Goal: Task Accomplishment & Management: Use online tool/utility

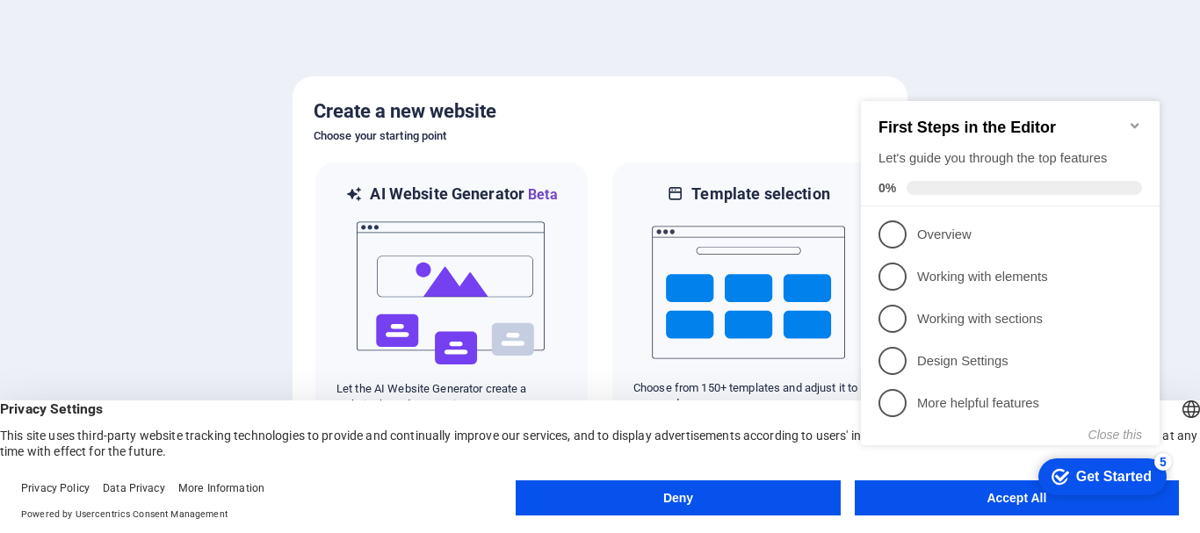
click at [904, 503] on appcues-checklist "Contextual help checklist present on screen" at bounding box center [1014, 291] width 320 height 431
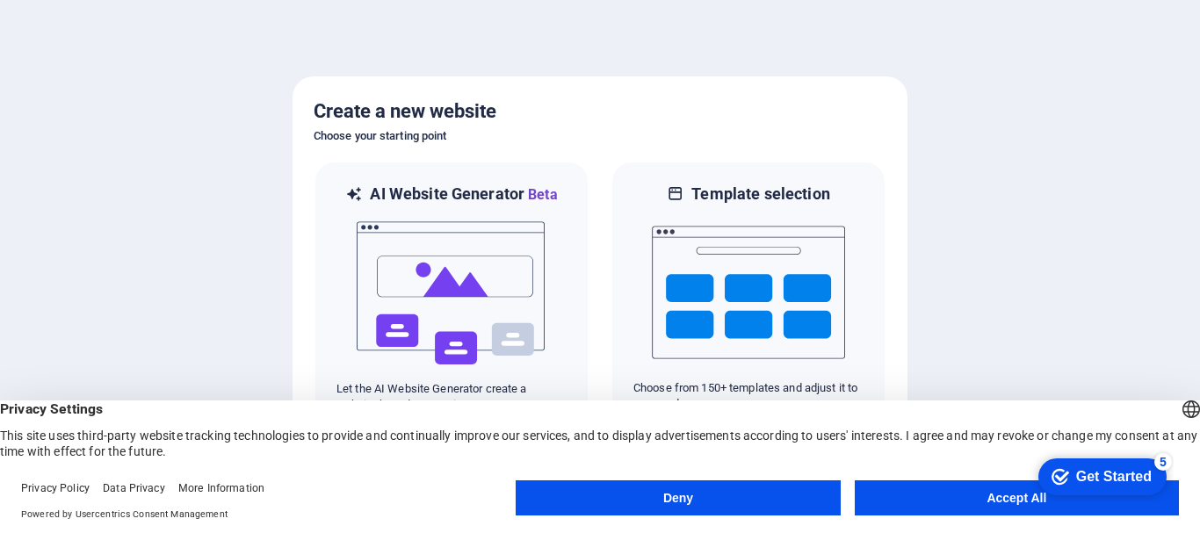
click at [993, 490] on button "Accept All" at bounding box center [1017, 498] width 324 height 35
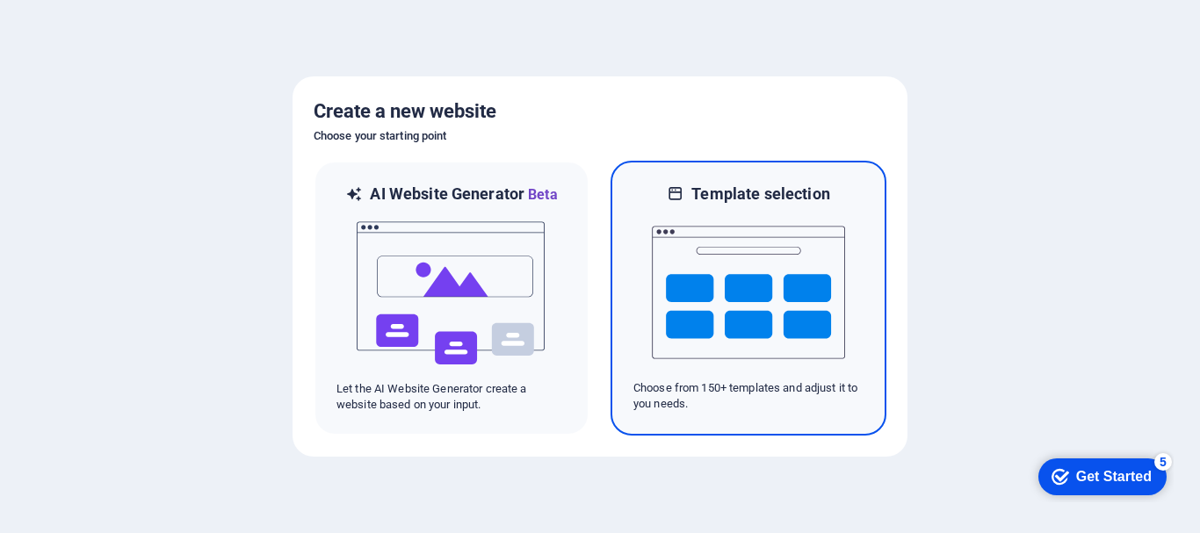
click at [729, 392] on p "Choose from 150+ templates and adjust it to you needs." at bounding box center [748, 396] width 230 height 32
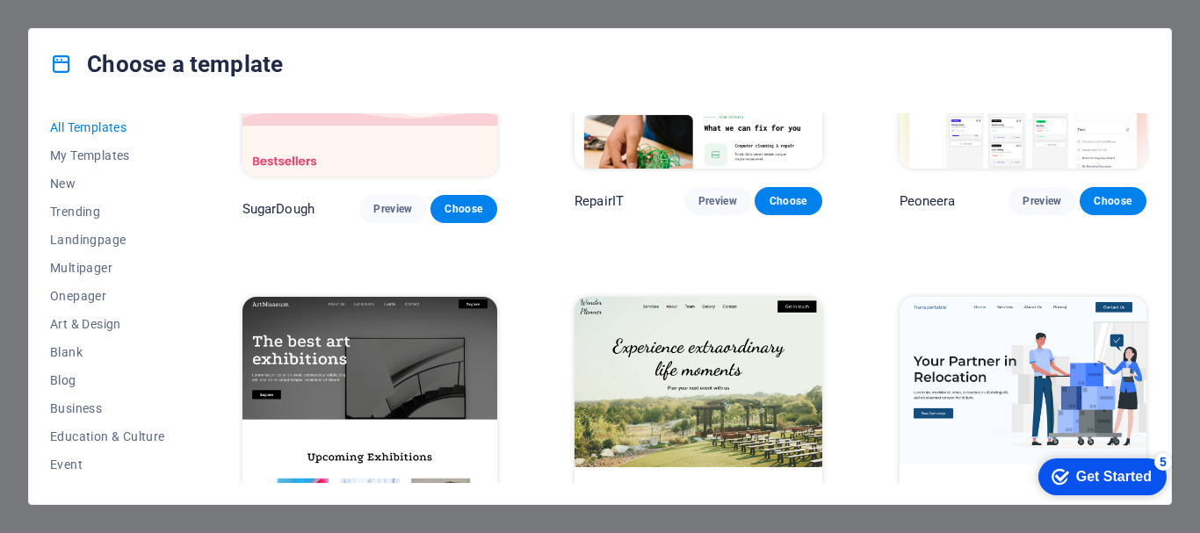
scroll to position [264, 0]
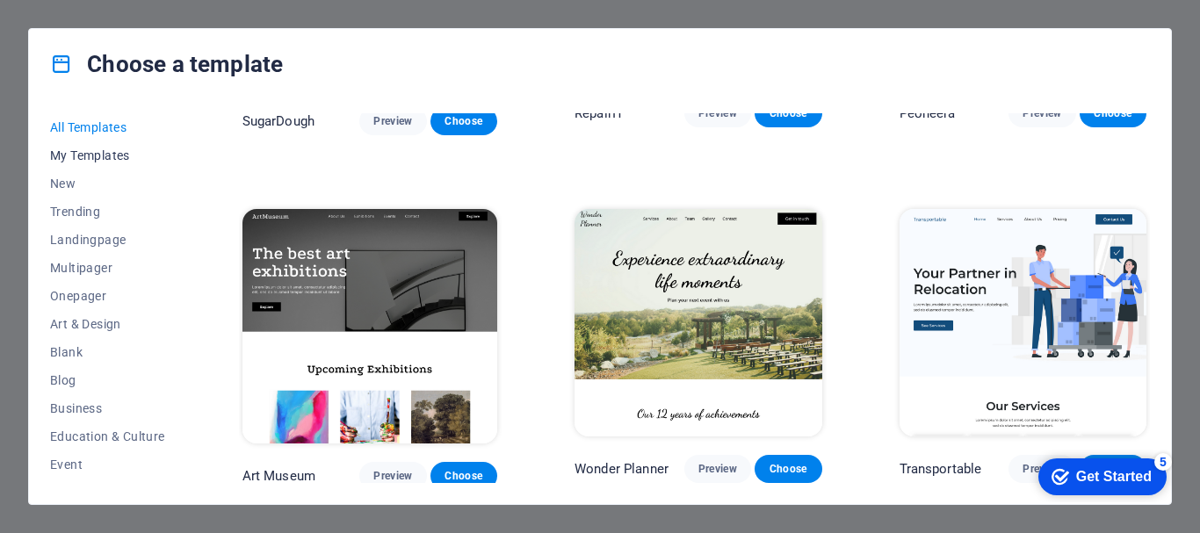
click at [77, 154] on span "My Templates" at bounding box center [107, 155] width 115 height 14
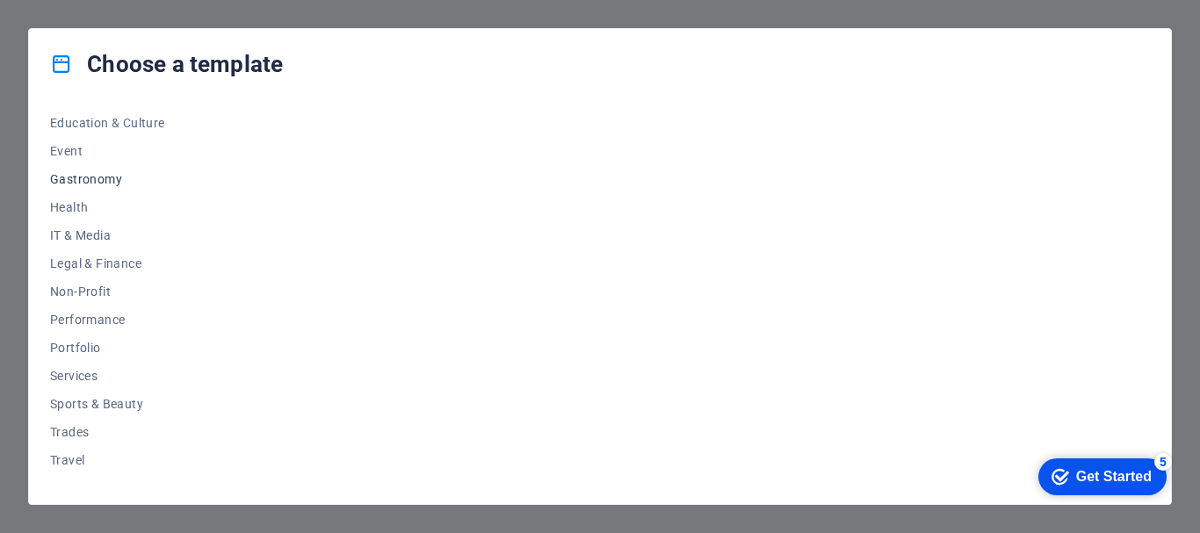
scroll to position [333, 0]
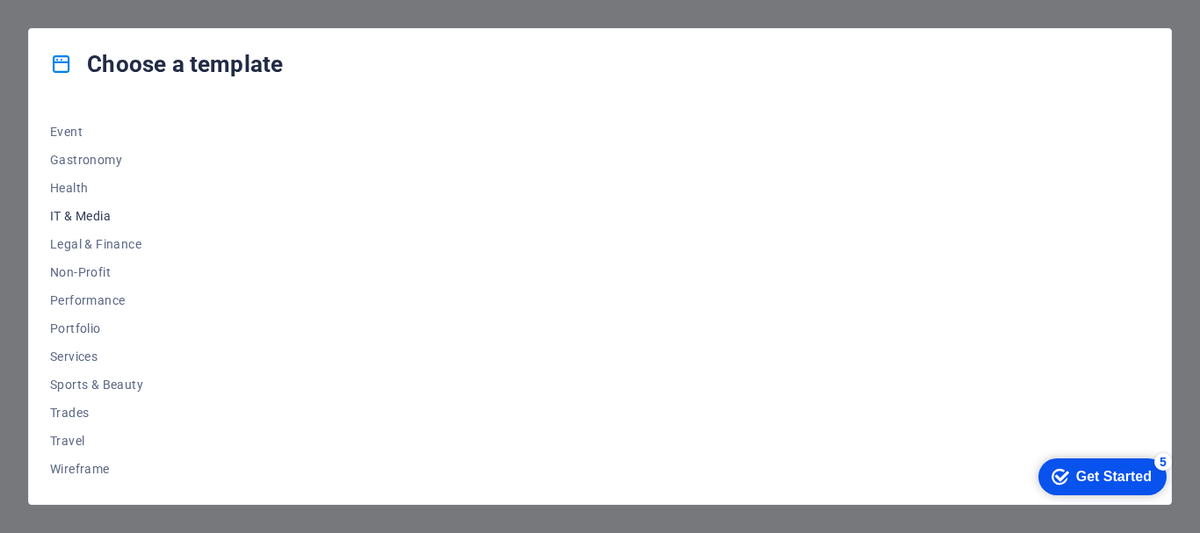
click at [77, 218] on span "IT & Media" at bounding box center [107, 216] width 115 height 14
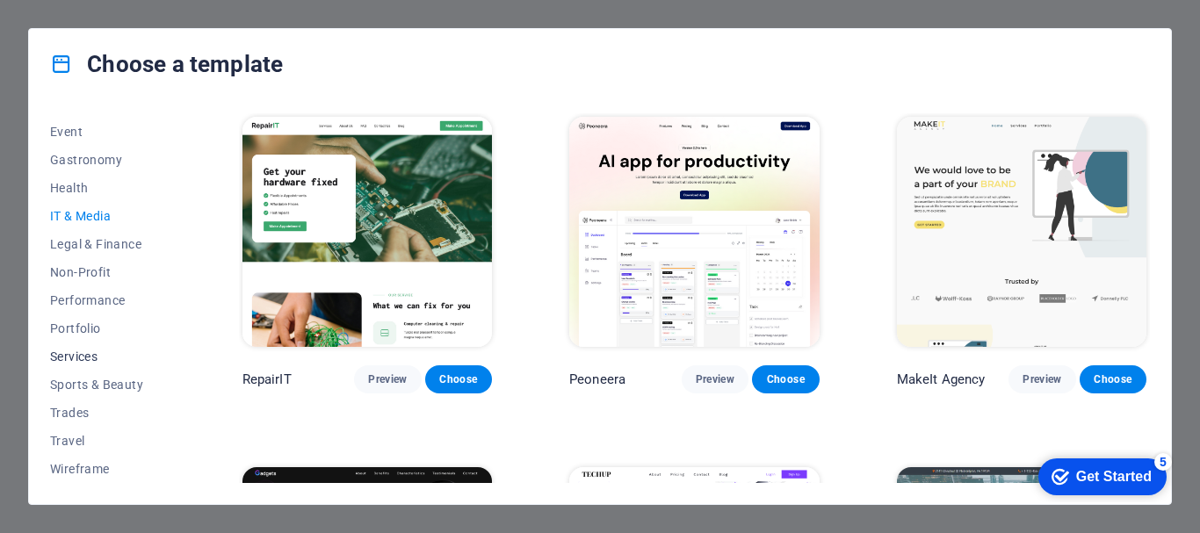
click at [86, 355] on span "Services" at bounding box center [107, 357] width 115 height 14
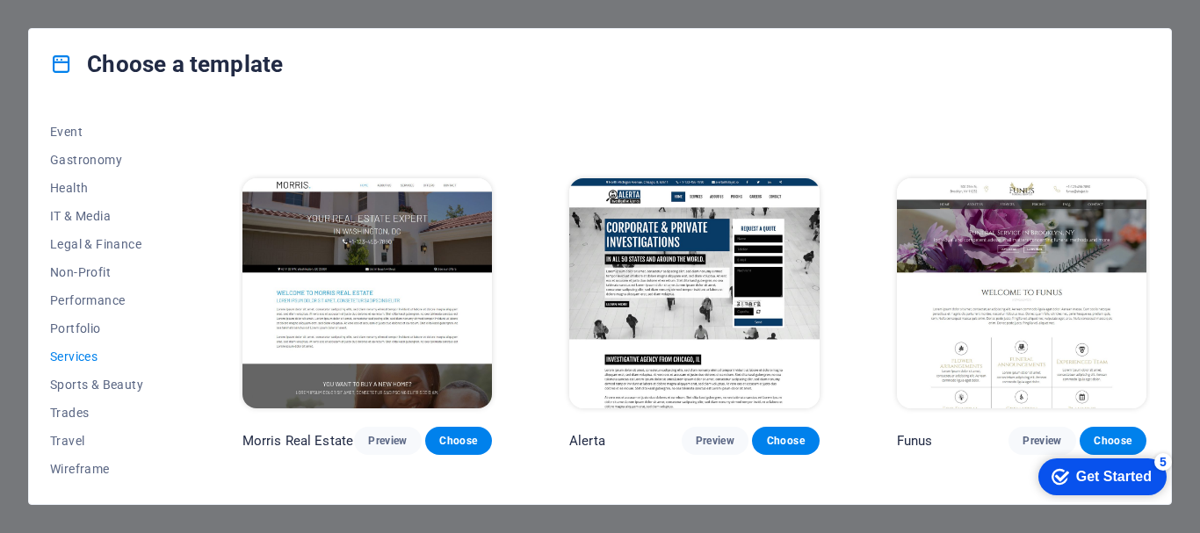
scroll to position [1318, 0]
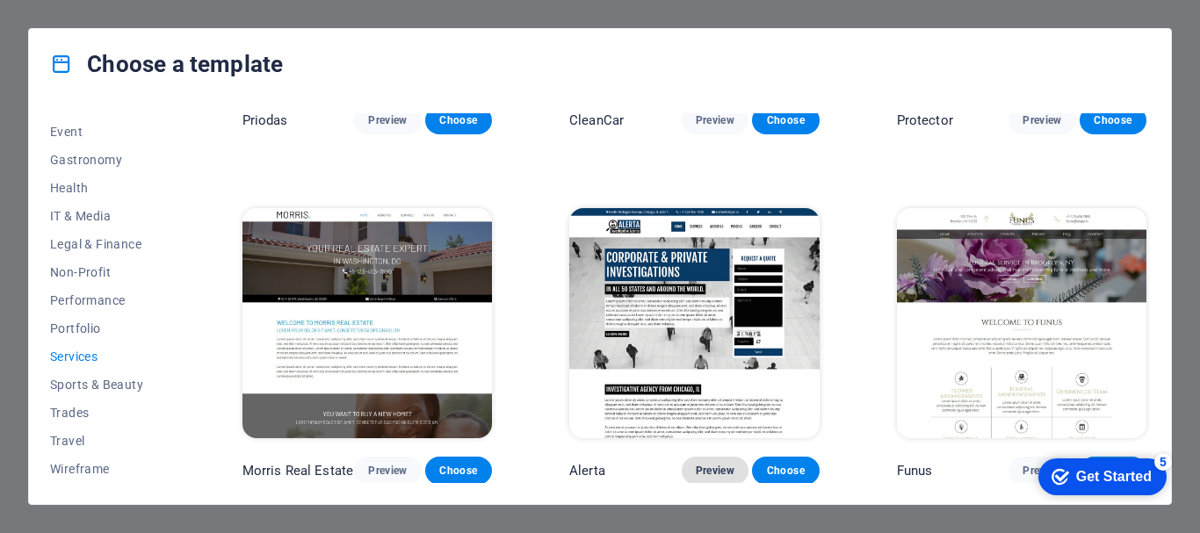
click at [702, 464] on span "Preview" at bounding box center [715, 471] width 39 height 14
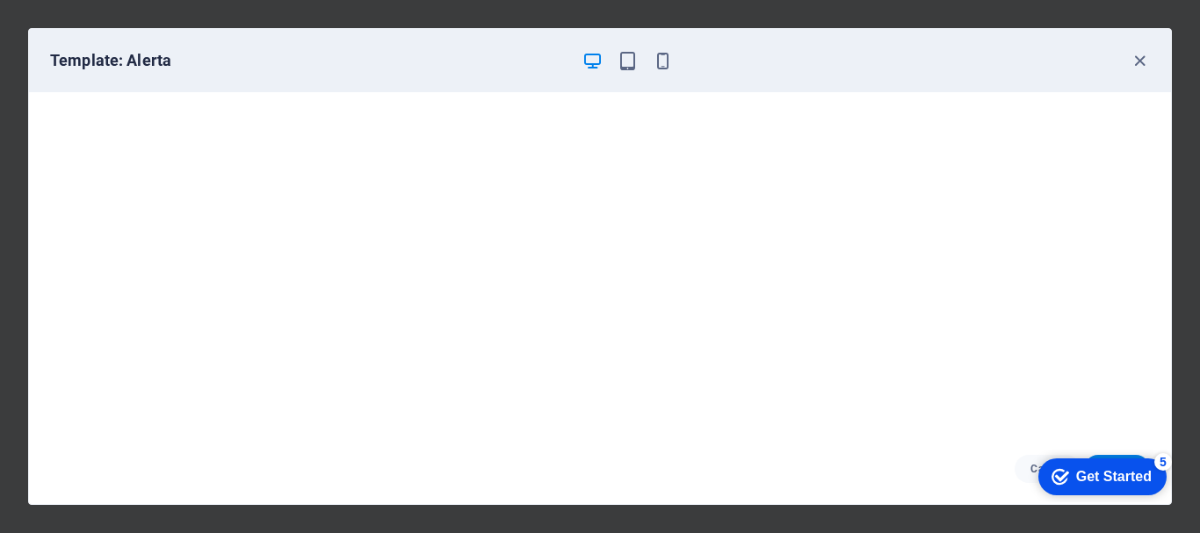
click at [1095, 480] on div "Get Started" at bounding box center [1114, 477] width 76 height 16
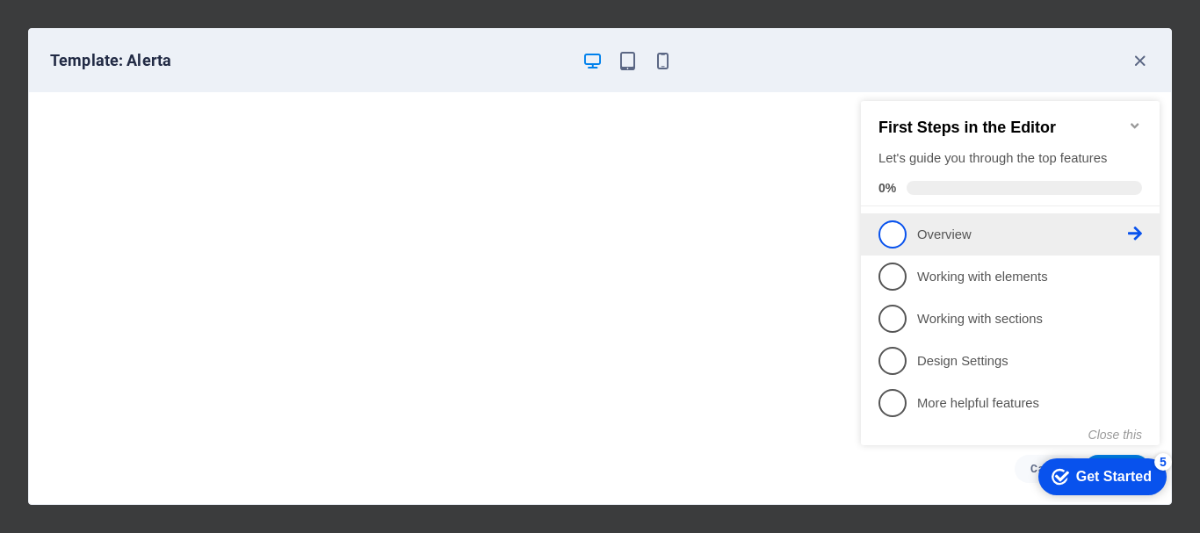
click at [962, 235] on p "Overview - incomplete" at bounding box center [1022, 235] width 211 height 18
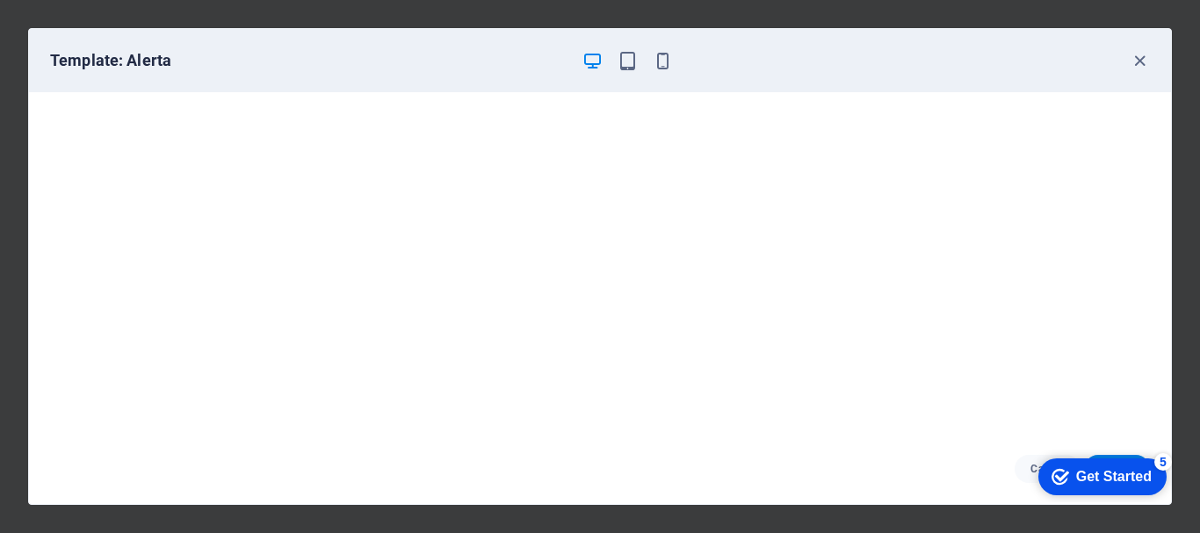
click at [1082, 478] on div "Get Started" at bounding box center [1114, 477] width 76 height 16
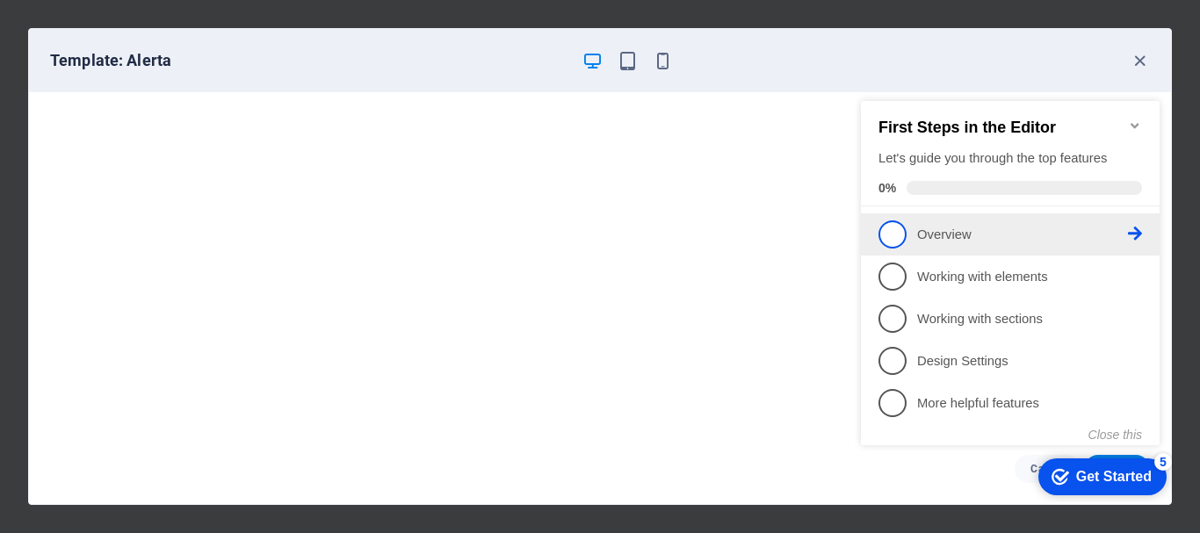
click at [937, 228] on p "Overview - incomplete" at bounding box center [1022, 235] width 211 height 18
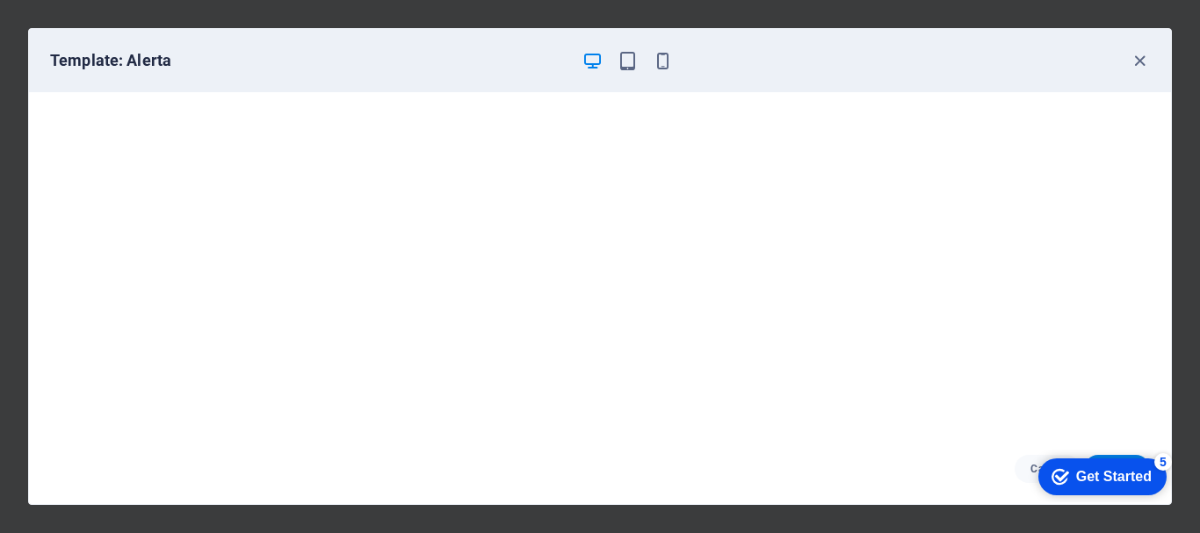
click at [149, 54] on h6 "Template: Alerta" at bounding box center [308, 60] width 517 height 21
click at [137, 63] on h6 "Template: Alerta" at bounding box center [308, 60] width 517 height 21
click at [1085, 465] on div "checkmark Get Started 5" at bounding box center [1102, 477] width 128 height 37
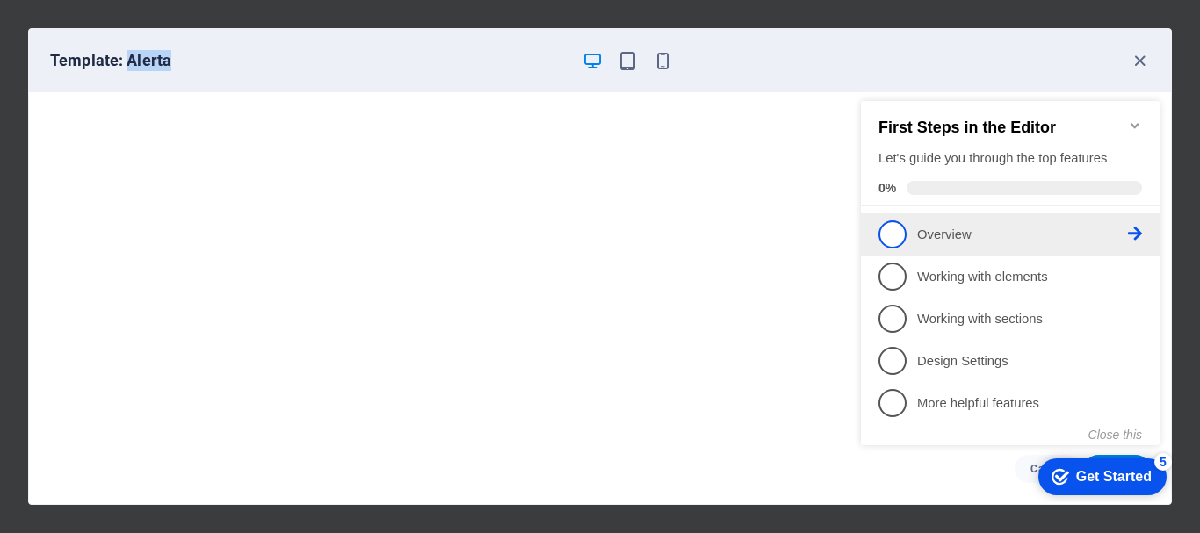
click at [1134, 233] on icon at bounding box center [1135, 234] width 14 height 14
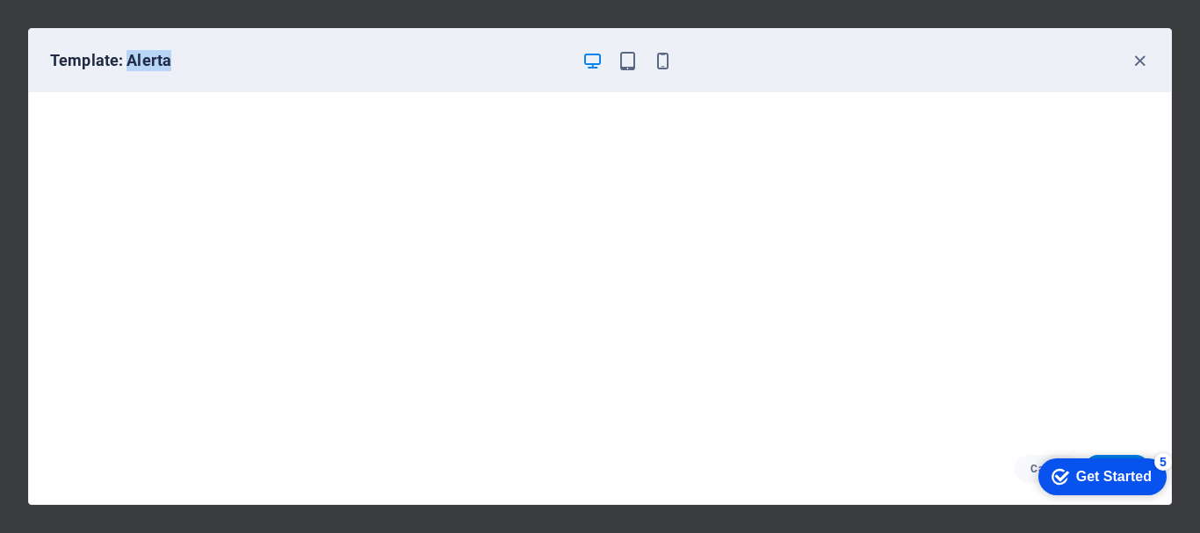
click at [1131, 474] on div "Get Started" at bounding box center [1114, 477] width 76 height 16
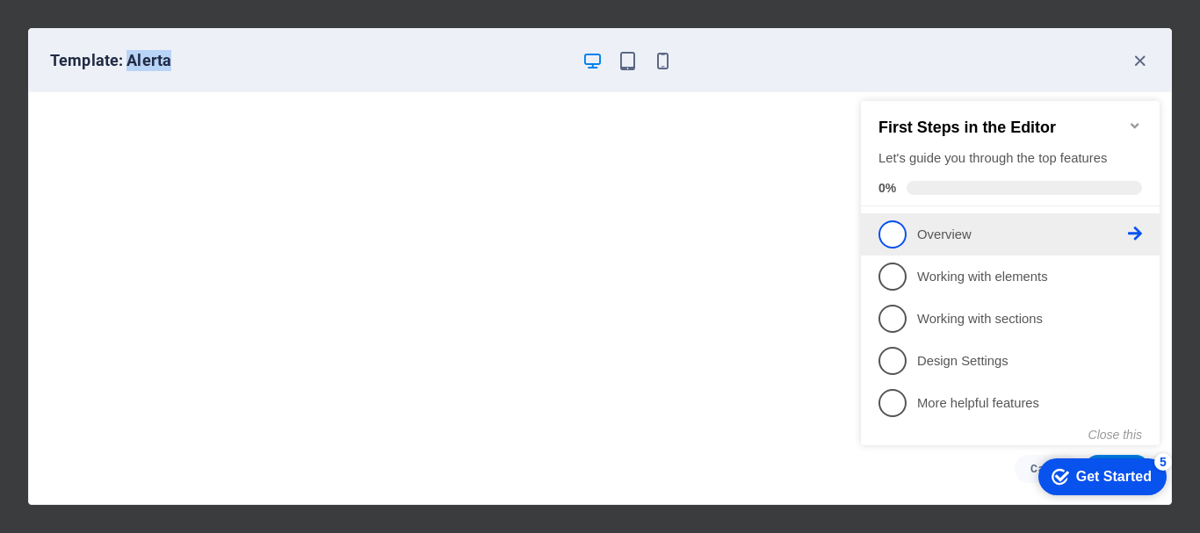
click at [891, 226] on span "1" at bounding box center [893, 235] width 28 height 28
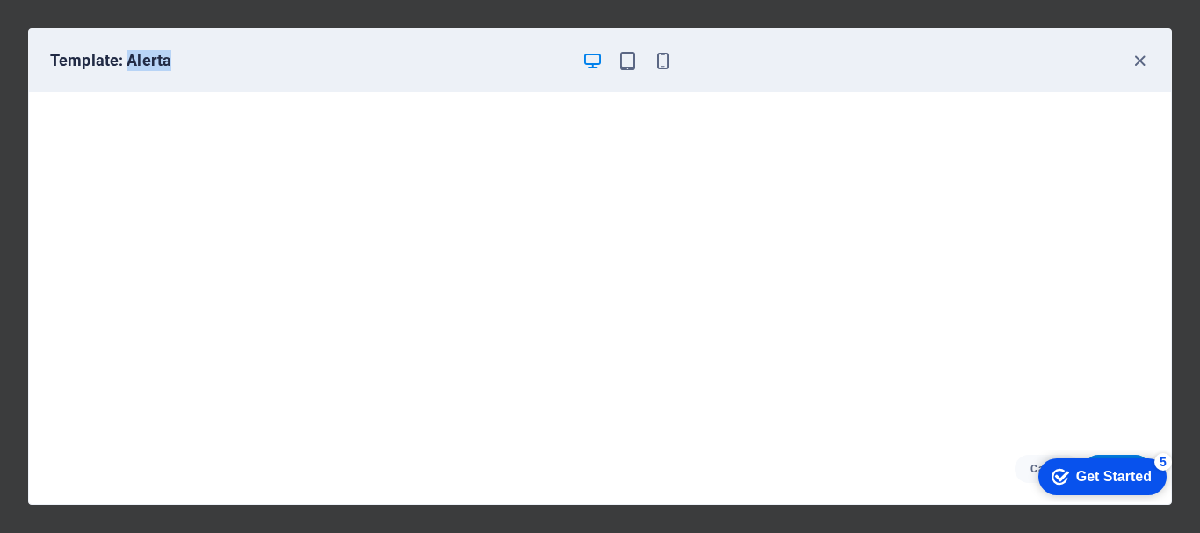
click at [1086, 463] on div "checkmark Get Started 5" at bounding box center [1102, 477] width 128 height 37
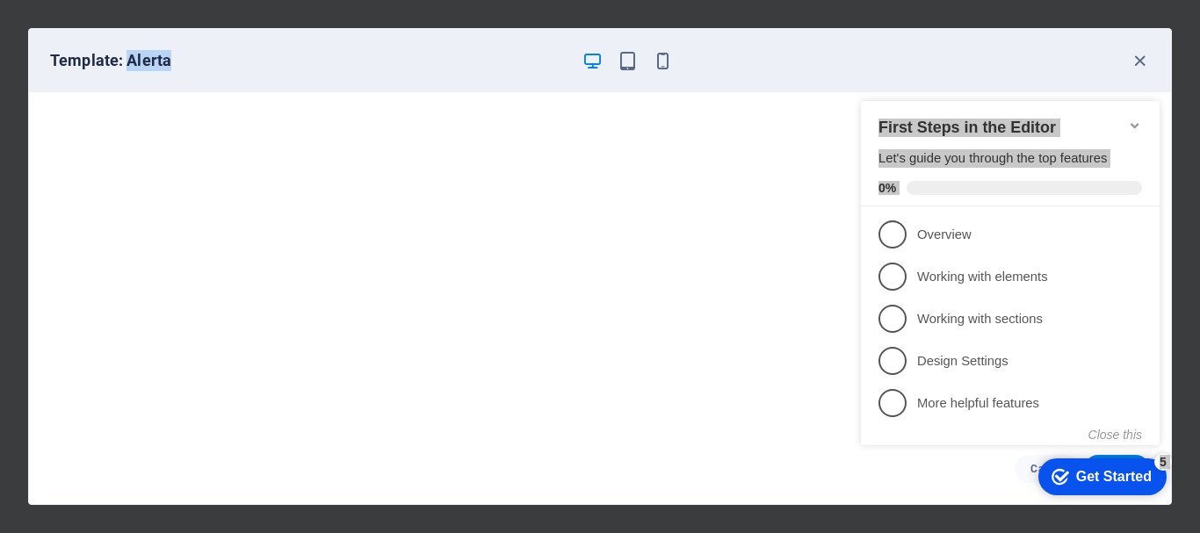
drag, startPoint x: 914, startPoint y: 231, endPoint x: 1187, endPoint y: 236, distance: 273.3
click at [1174, 236] on html "checkmark Get Started 5 First Steps in the Editor Let's guide you through the t…" at bounding box center [1014, 289] width 320 height 427
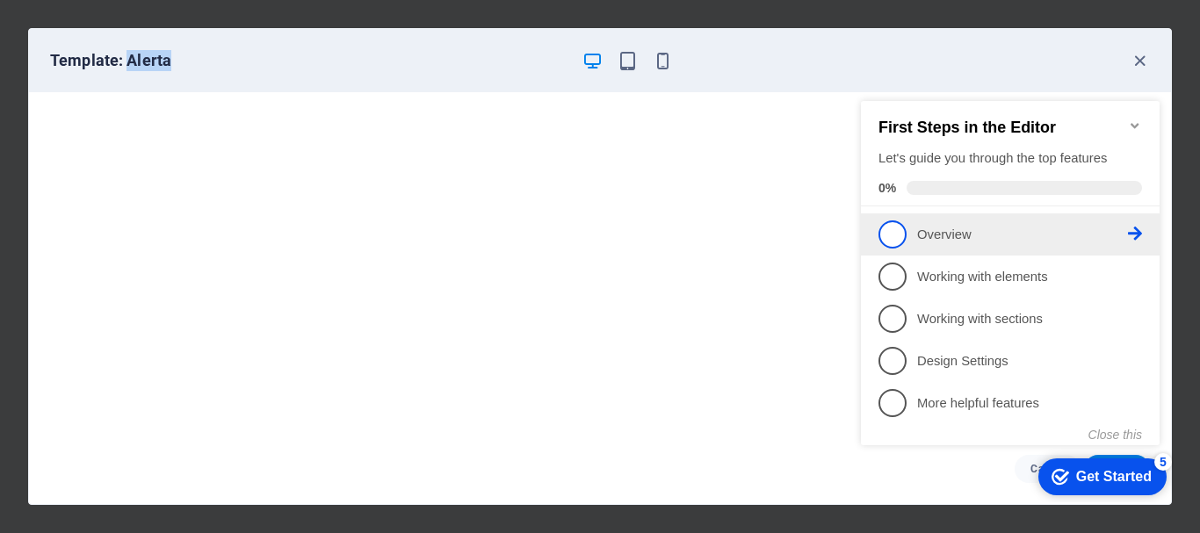
click at [1081, 235] on p "Overview - incomplete" at bounding box center [1022, 235] width 211 height 18
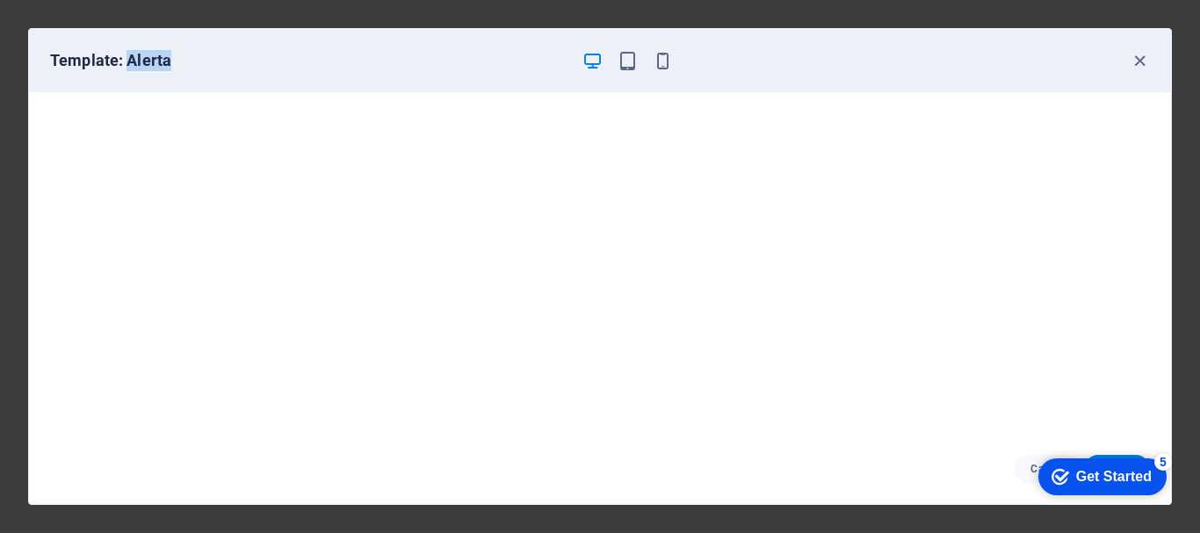
click at [1077, 461] on div "checkmark Get Started 5" at bounding box center [1102, 477] width 128 height 37
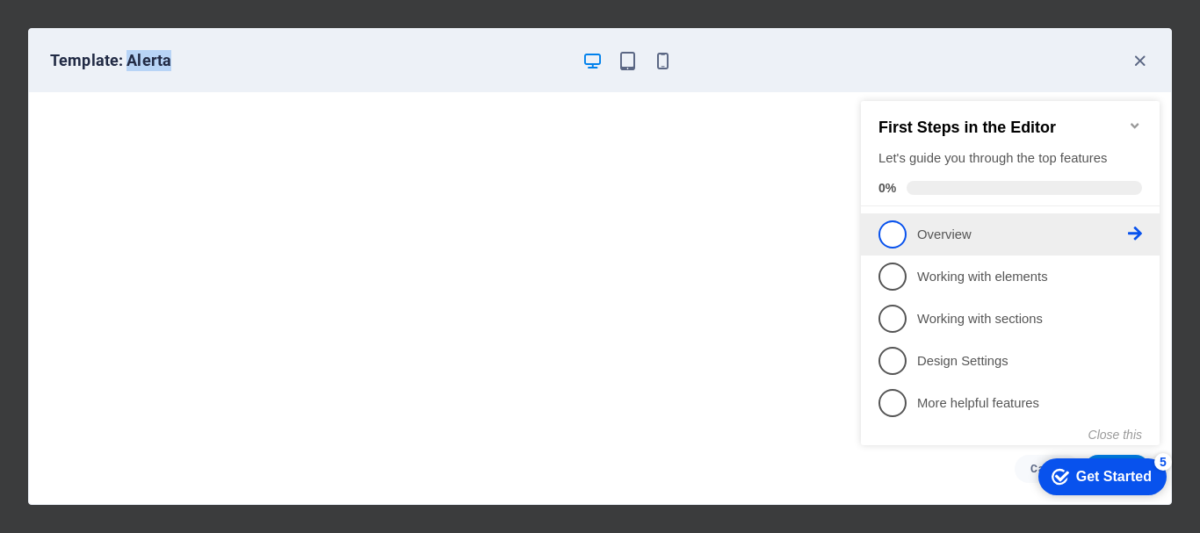
click at [896, 228] on span "1" at bounding box center [893, 235] width 28 height 28
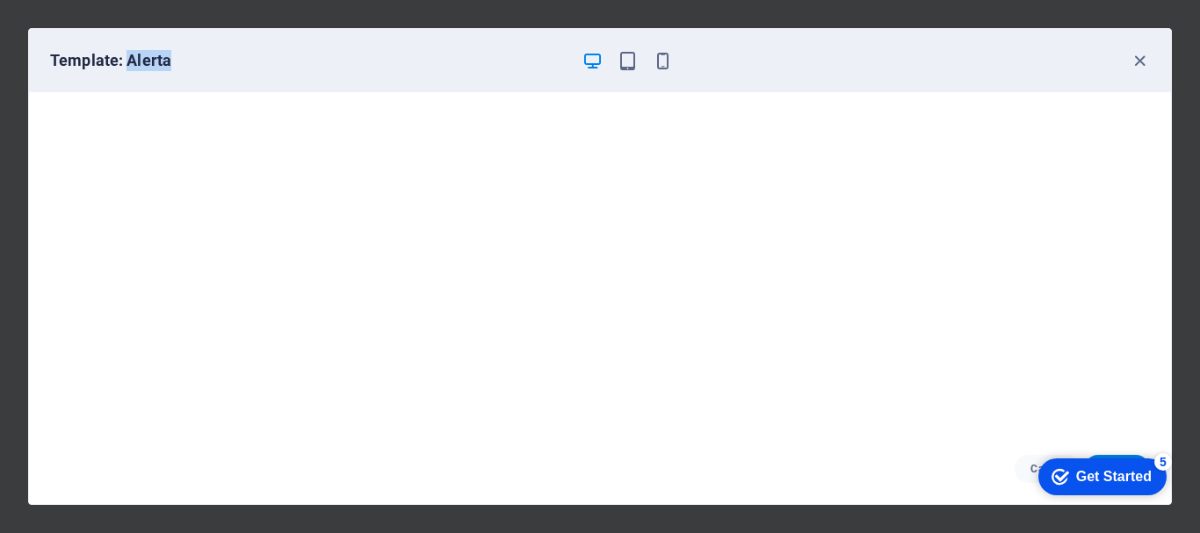
click at [1116, 469] on div "Get Started" at bounding box center [1114, 477] width 76 height 16
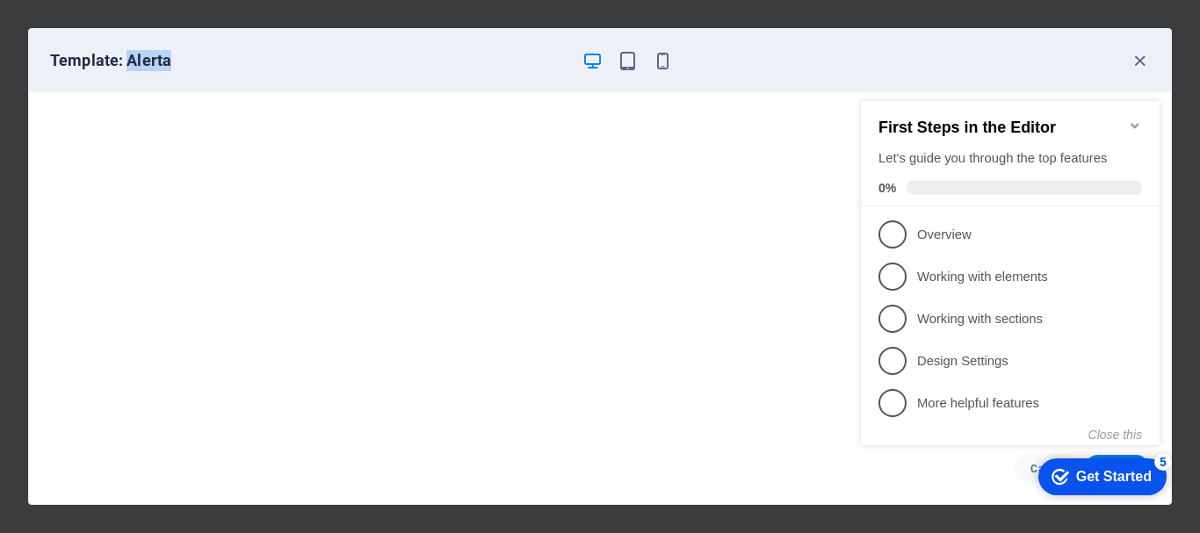
click at [1128, 119] on icon "Minimize checklist" at bounding box center [1135, 126] width 14 height 14
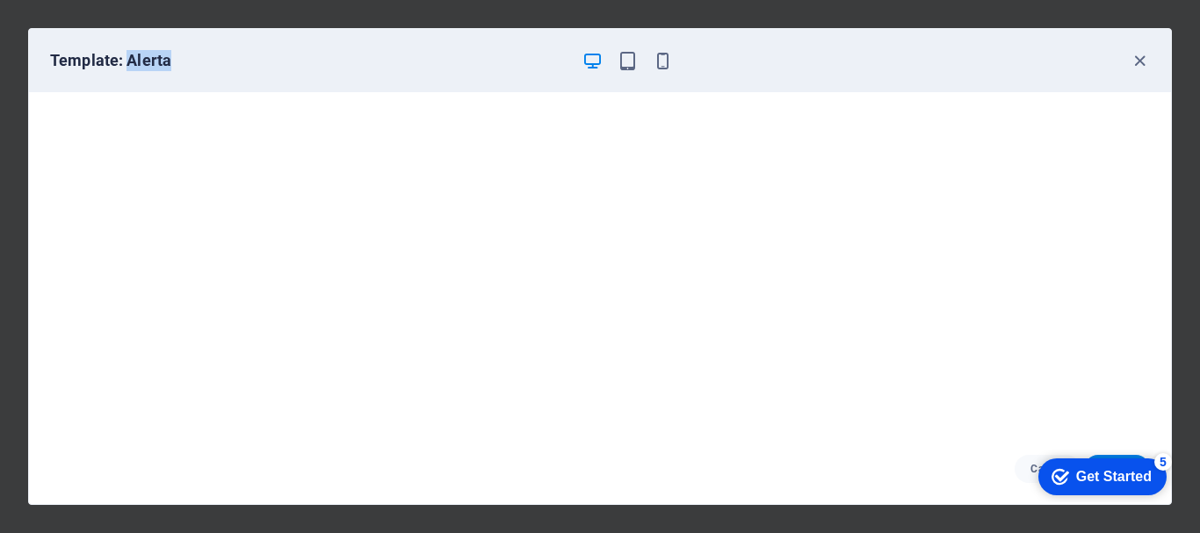
click at [1093, 477] on div "Get Started" at bounding box center [1114, 477] width 76 height 16
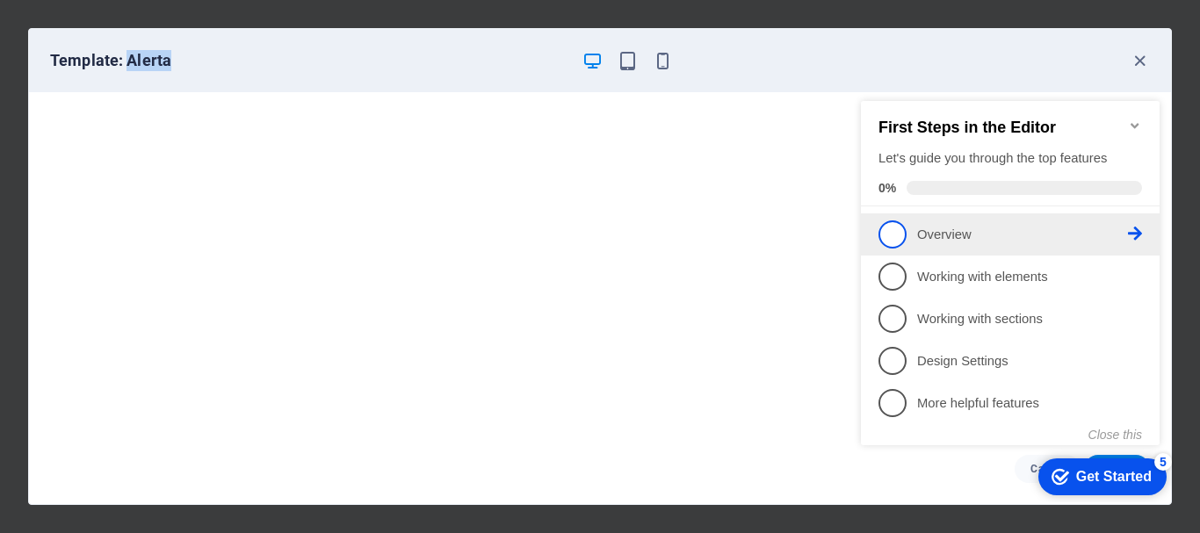
click at [894, 223] on span "1" at bounding box center [893, 235] width 28 height 28
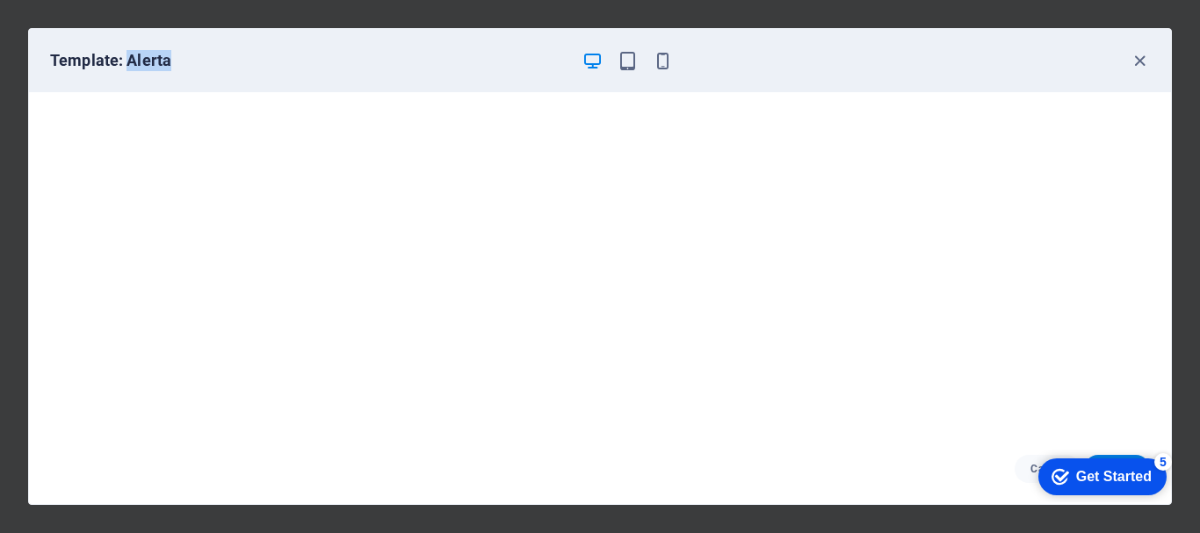
click at [1115, 473] on div "Get Started" at bounding box center [1114, 477] width 76 height 16
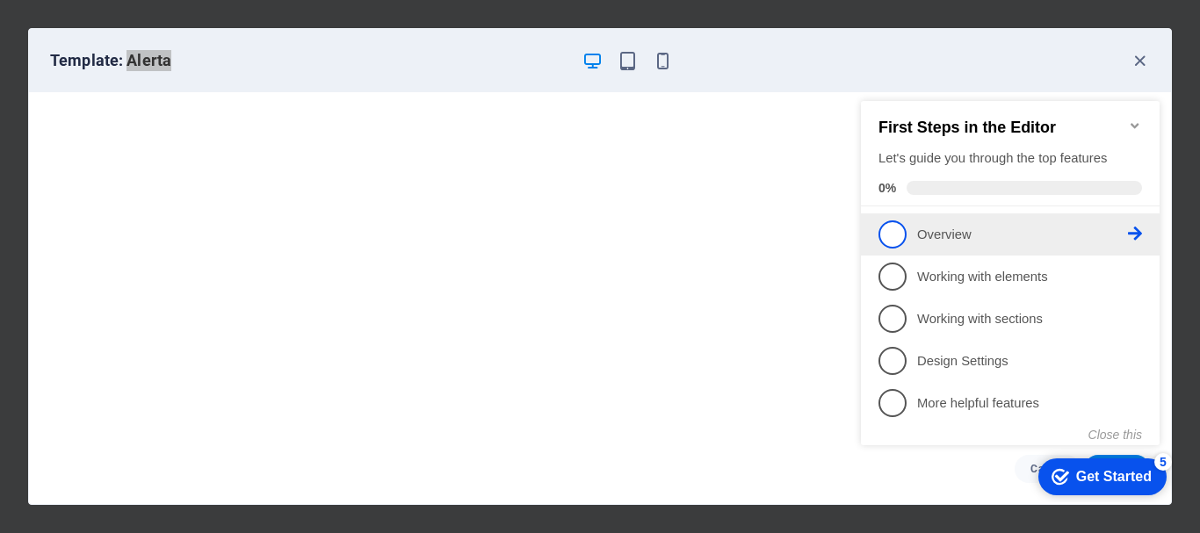
drag, startPoint x: 958, startPoint y: 233, endPoint x: 1035, endPoint y: 248, distance: 78.7
click at [1035, 248] on li "1 Overview - incomplete" at bounding box center [1010, 234] width 299 height 42
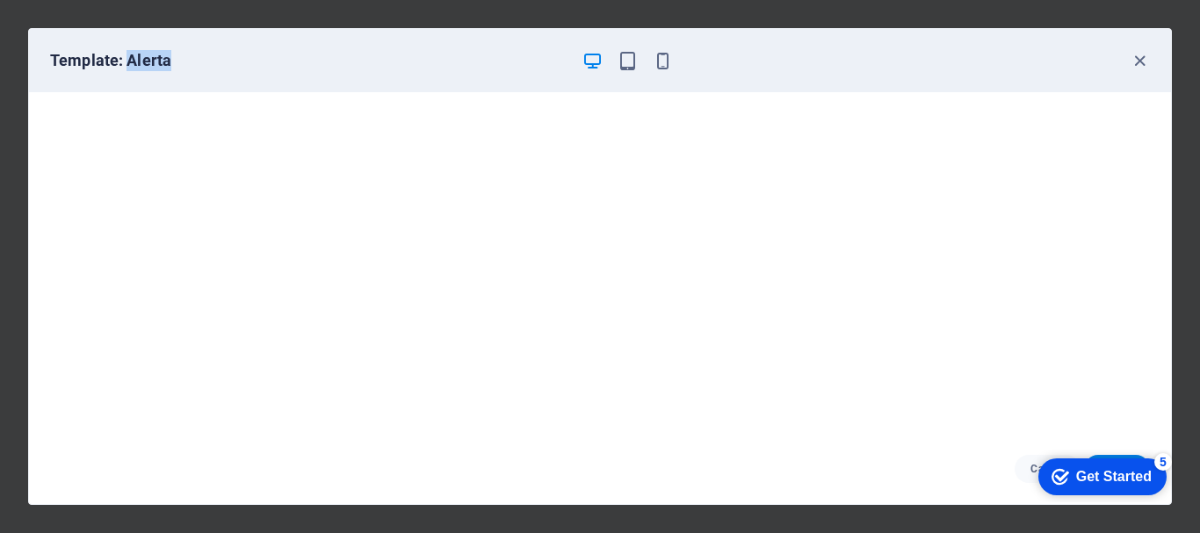
click at [1152, 485] on div "Get Started" at bounding box center [1114, 477] width 76 height 16
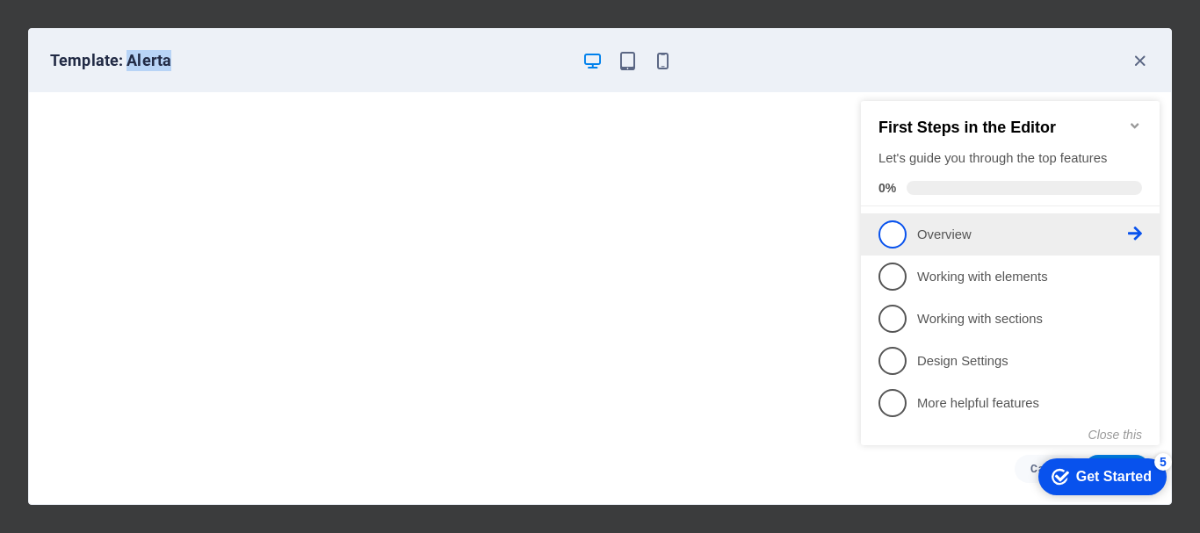
drag, startPoint x: 906, startPoint y: 229, endPoint x: 921, endPoint y: 231, distance: 15.0
click at [921, 231] on link "1 Overview - incomplete" at bounding box center [1011, 235] width 264 height 28
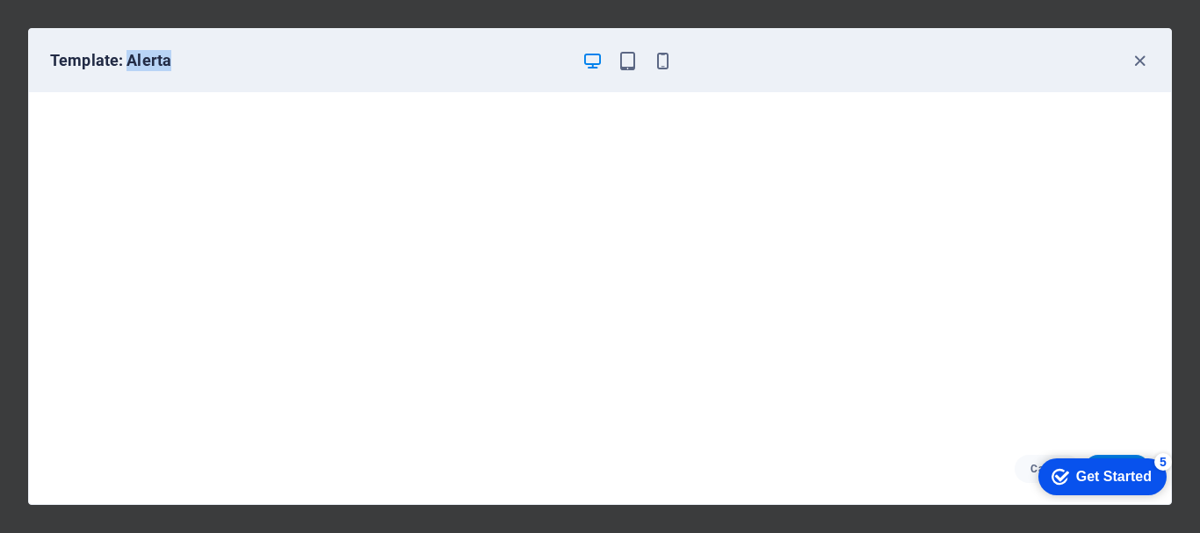
drag, startPoint x: 1264, startPoint y: 843, endPoint x: 1265, endPoint y: 827, distance: 16.7
click at [1095, 469] on div "Get Started" at bounding box center [1114, 477] width 76 height 16
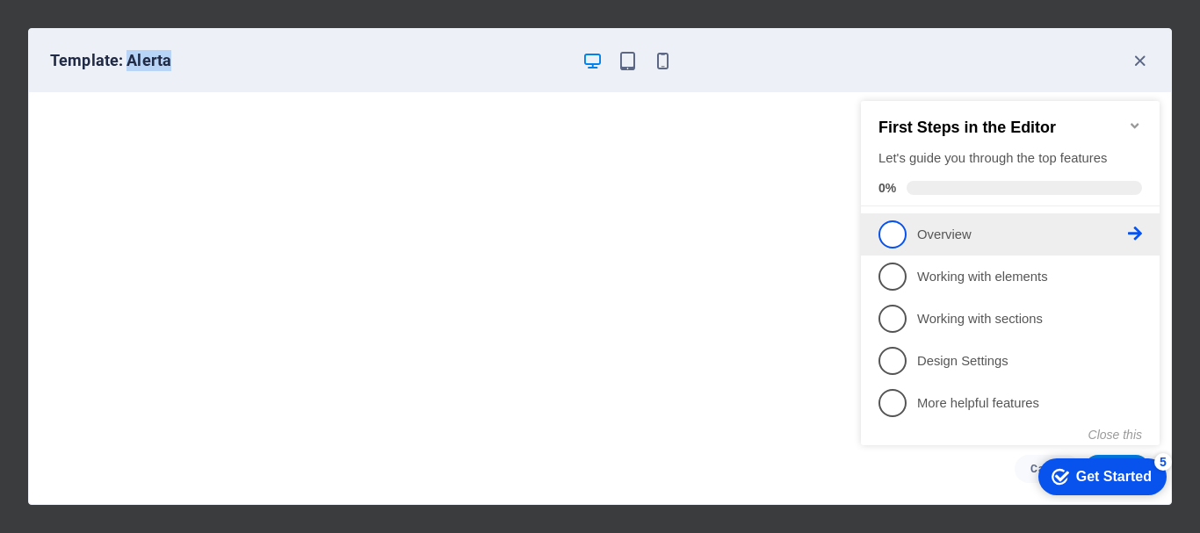
click at [1132, 228] on icon at bounding box center [1135, 234] width 14 height 14
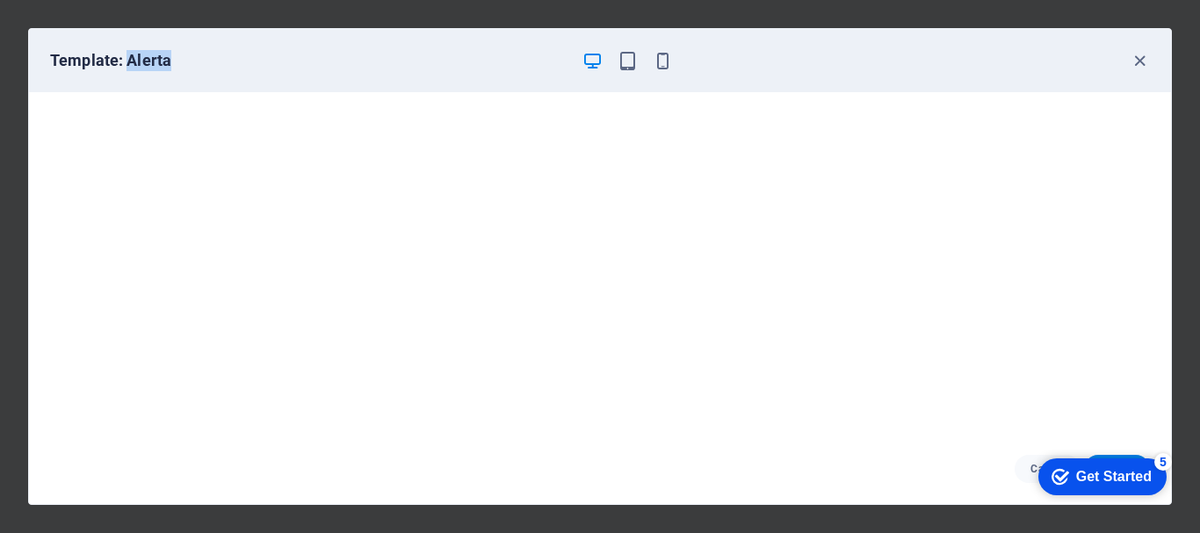
click at [1121, 479] on div "Get Started" at bounding box center [1114, 477] width 76 height 16
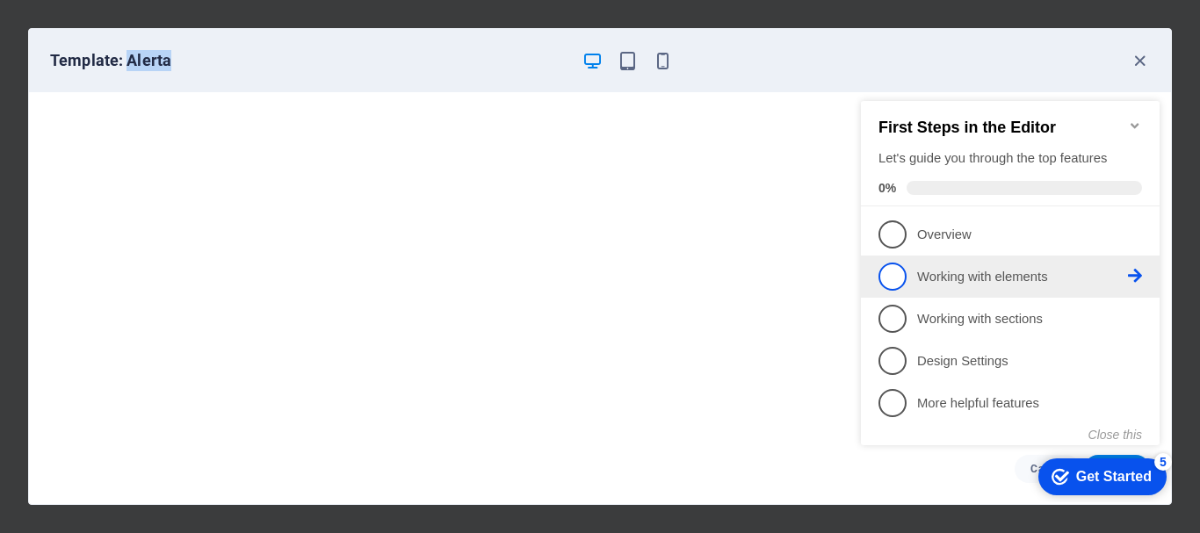
click at [1141, 269] on icon at bounding box center [1135, 276] width 14 height 14
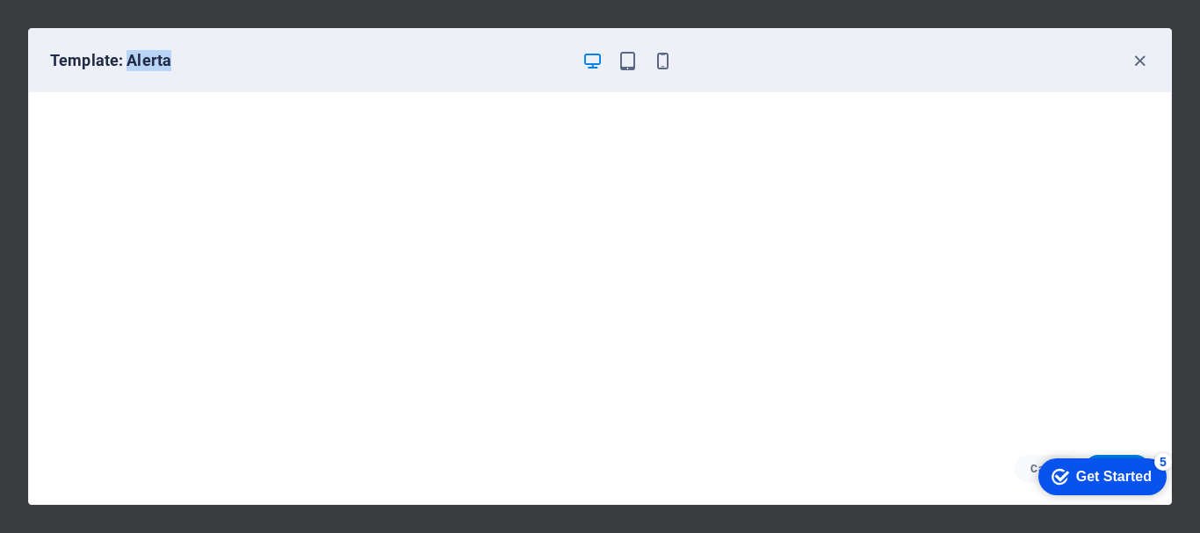
click at [1152, 485] on div "Get Started" at bounding box center [1114, 477] width 76 height 16
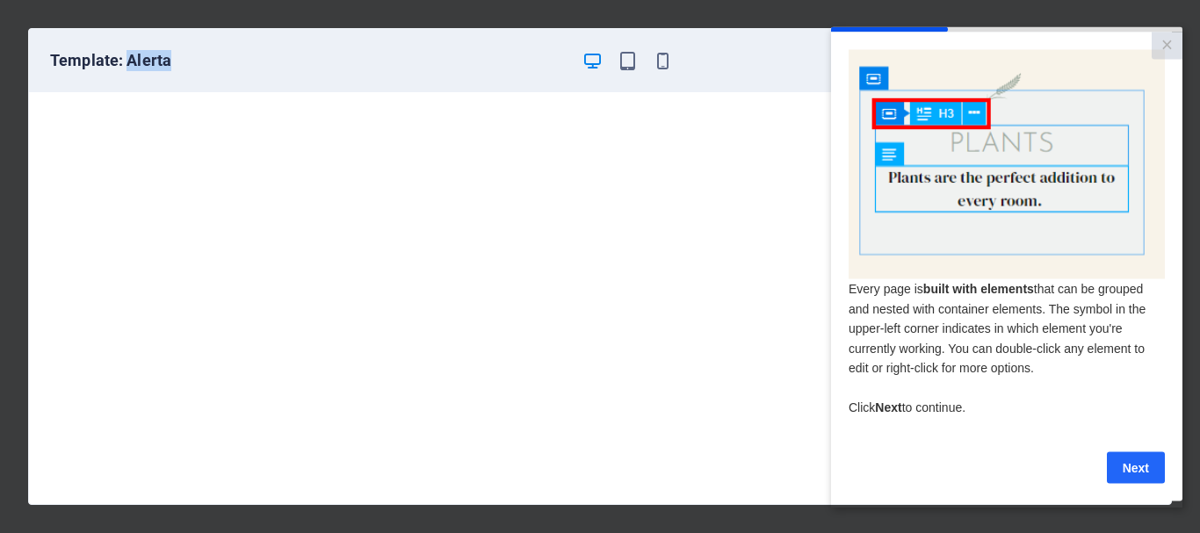
click at [1135, 476] on link "Next" at bounding box center [1136, 468] width 58 height 32
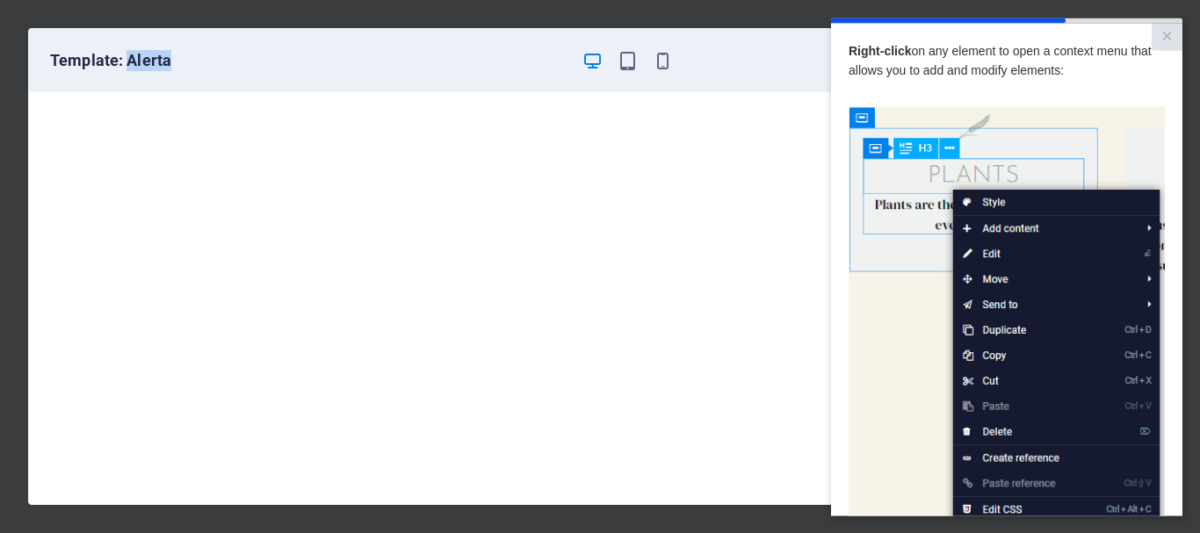
click at [159, 56] on h6 "Template: Alerta" at bounding box center [308, 60] width 517 height 21
click at [170, 59] on h6 "Template: Alerta" at bounding box center [308, 60] width 517 height 21
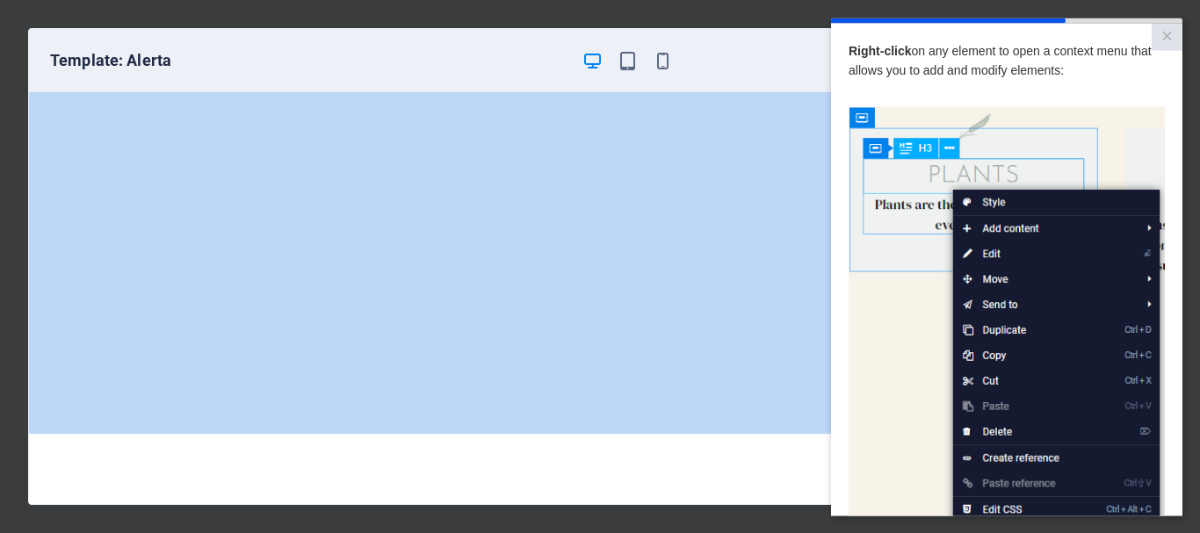
click at [170, 59] on h6 "Template: Alerta" at bounding box center [308, 60] width 517 height 21
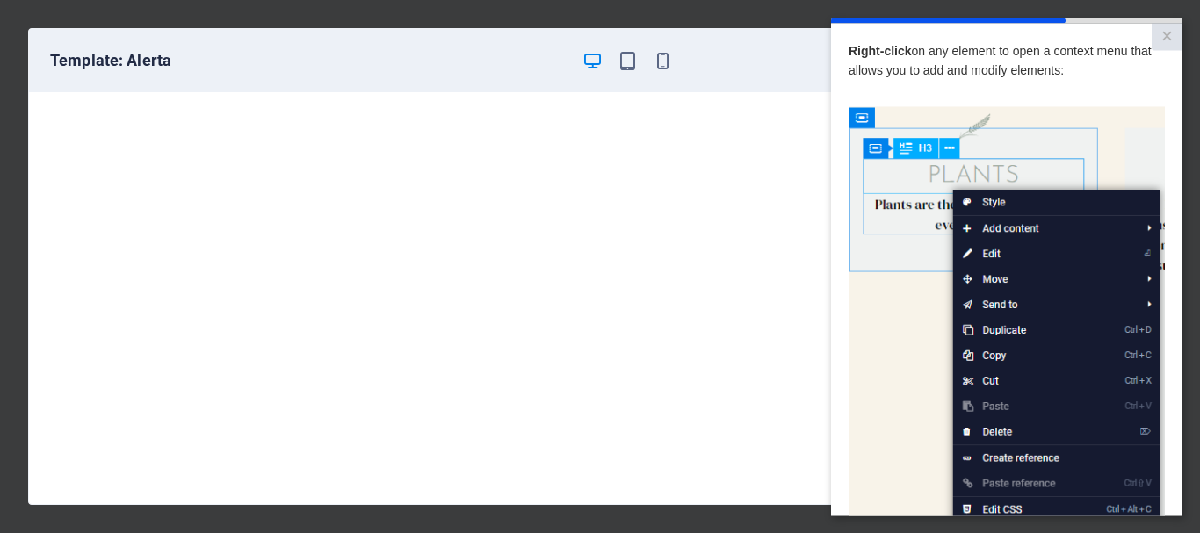
click at [152, 61] on h6 "Template: Alerta" at bounding box center [308, 60] width 517 height 21
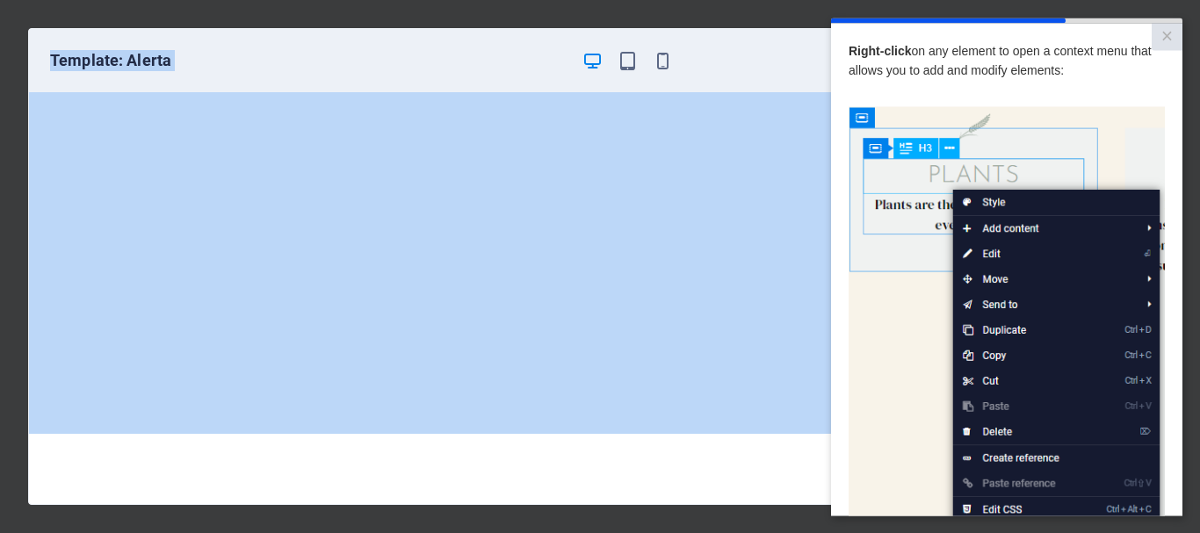
click at [152, 61] on h6 "Template: Alerta" at bounding box center [308, 60] width 517 height 21
click at [228, 62] on h6 "Template: Alerta" at bounding box center [308, 60] width 517 height 21
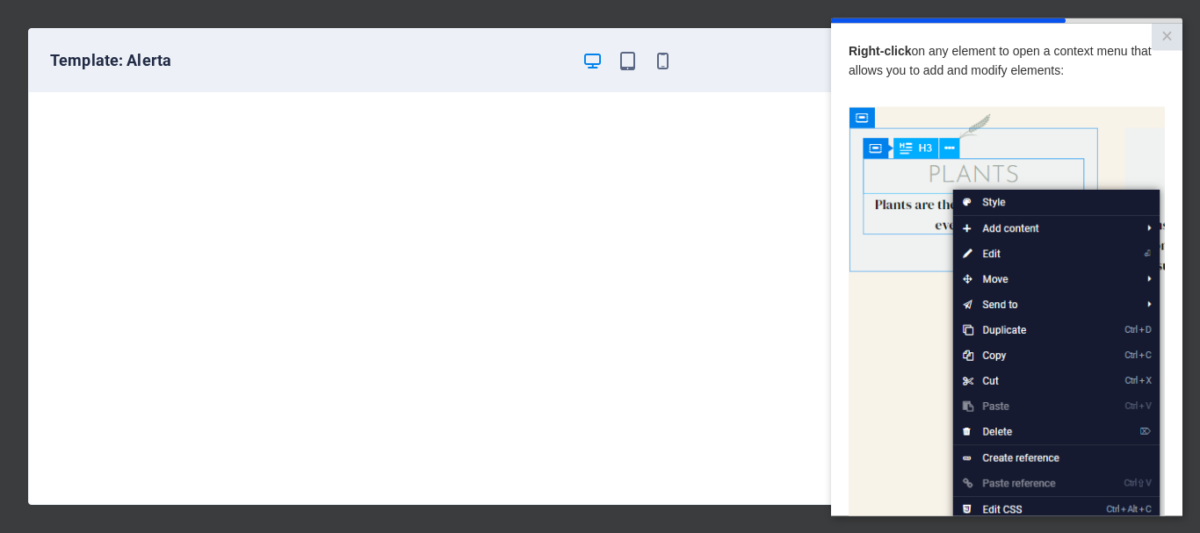
click at [872, 146] on img at bounding box center [1007, 355] width 316 height 498
click at [863, 117] on img at bounding box center [1007, 355] width 316 height 498
click at [877, 152] on img at bounding box center [1007, 355] width 316 height 498
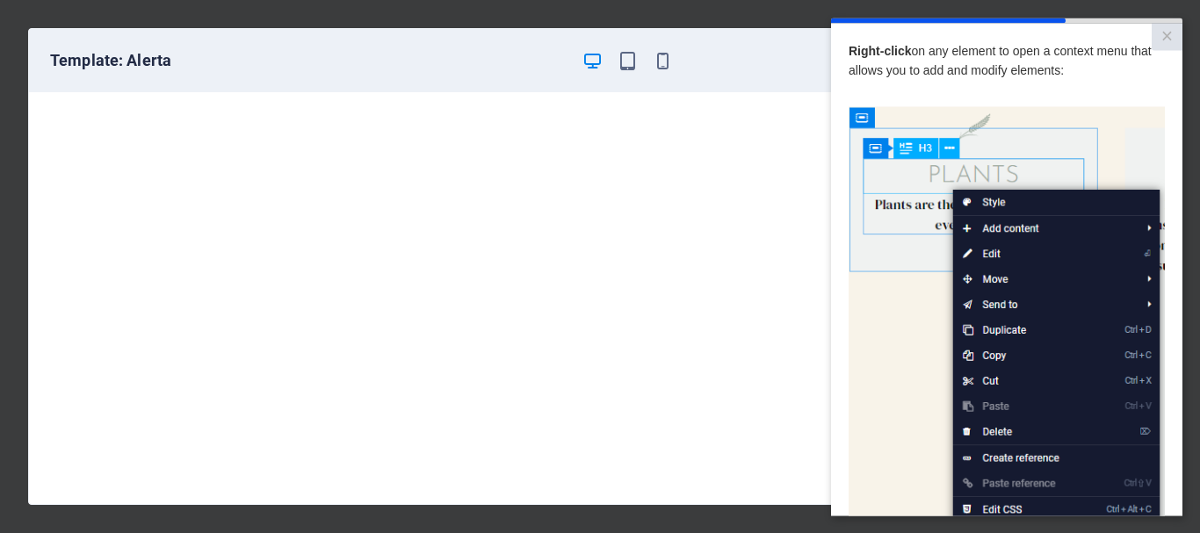
click at [992, 199] on img at bounding box center [1007, 355] width 316 height 498
click at [918, 347] on img at bounding box center [1007, 355] width 316 height 498
drag, startPoint x: 921, startPoint y: 336, endPoint x: 896, endPoint y: 333, distance: 24.8
click at [896, 333] on img at bounding box center [1007, 355] width 316 height 498
click at [994, 385] on img at bounding box center [1007, 355] width 316 height 498
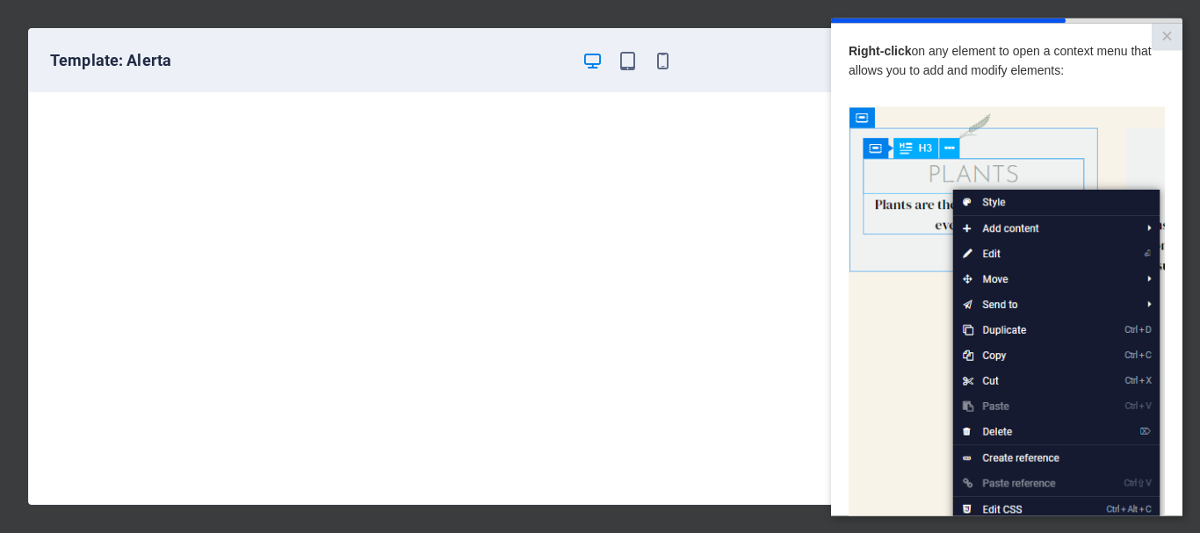
click at [899, 313] on img at bounding box center [1007, 355] width 316 height 498
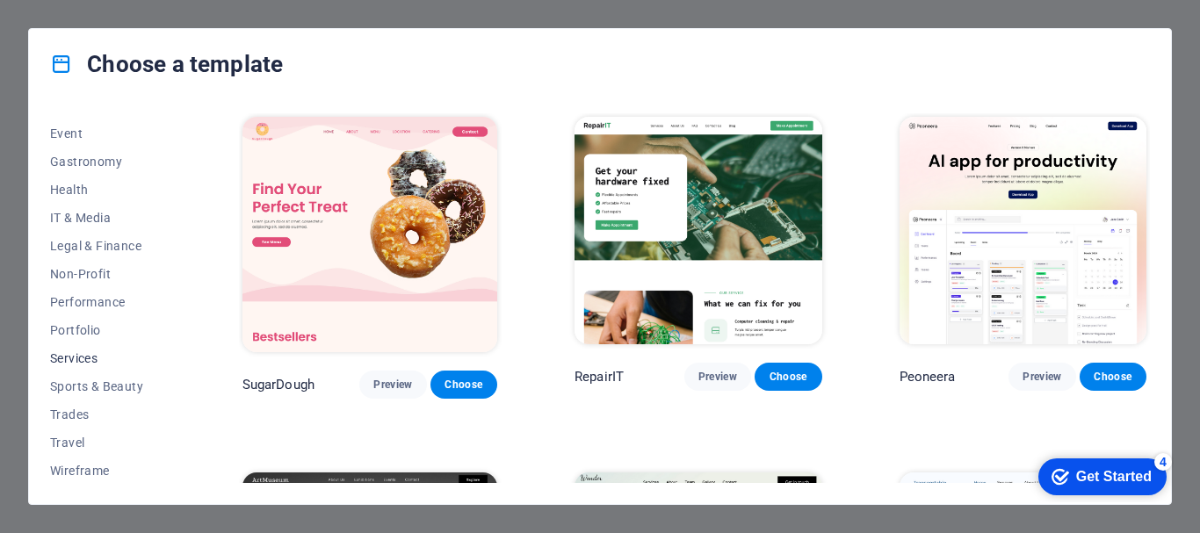
scroll to position [333, 0]
click at [91, 350] on span "Services" at bounding box center [107, 357] width 115 height 14
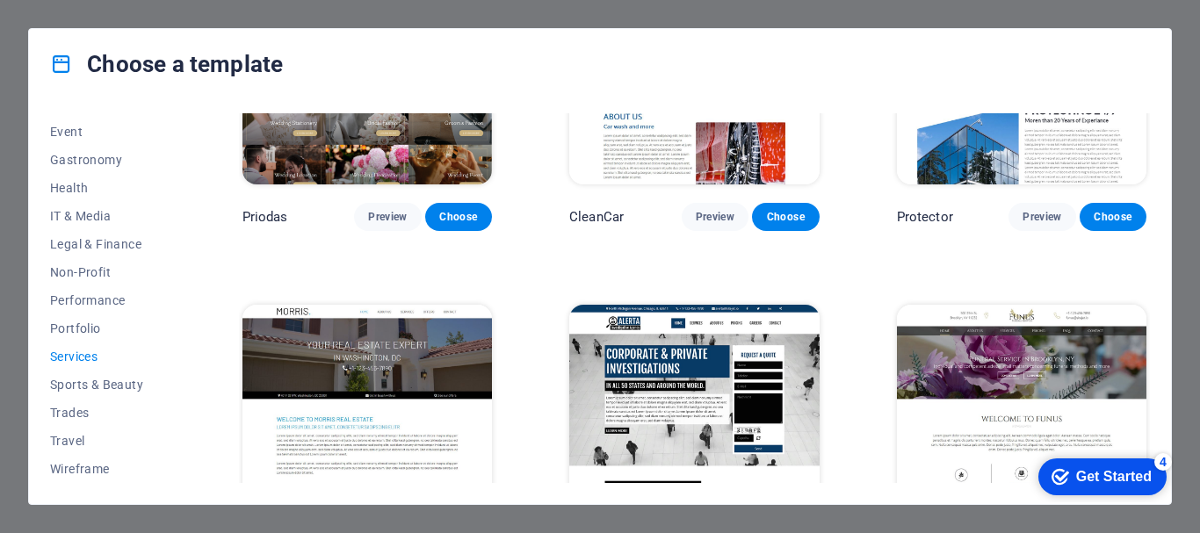
scroll to position [1312, 0]
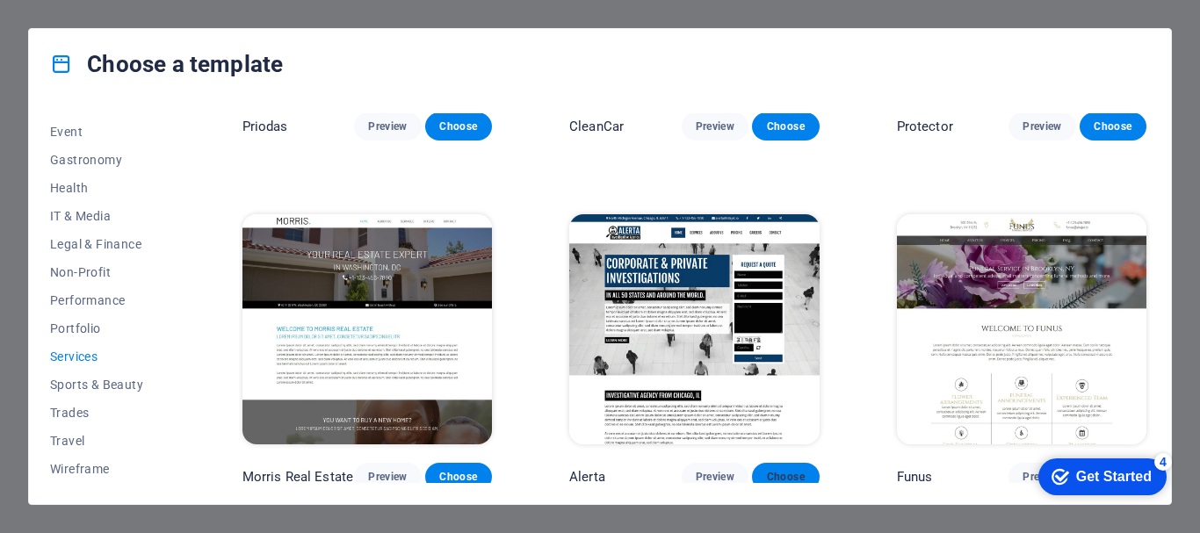
click at [780, 470] on span "Choose" at bounding box center [785, 477] width 39 height 14
click at [1167, 462] on div "4" at bounding box center [1163, 462] width 18 height 18
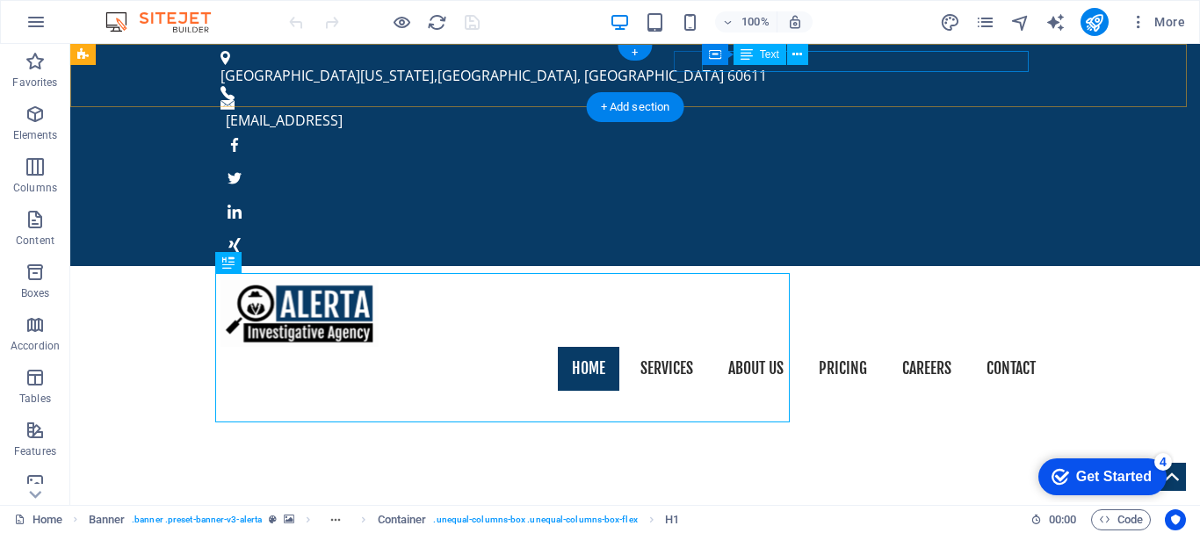
click at [756, 110] on div "[EMAIL_ADDRESS]" at bounding box center [631, 120] width 810 height 21
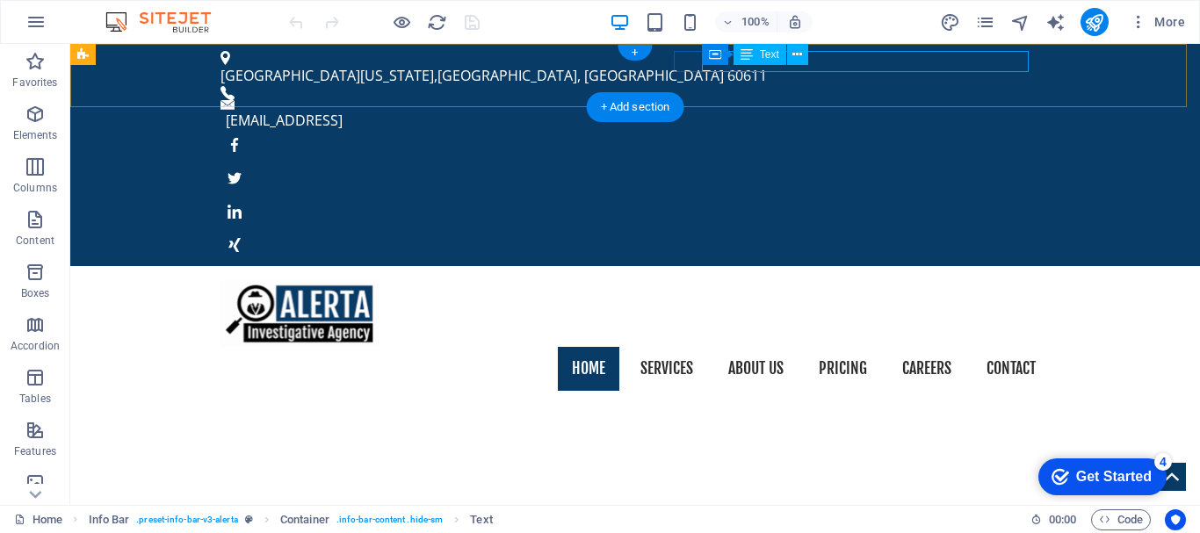
click at [836, 110] on div "[EMAIL_ADDRESS]" at bounding box center [631, 120] width 810 height 21
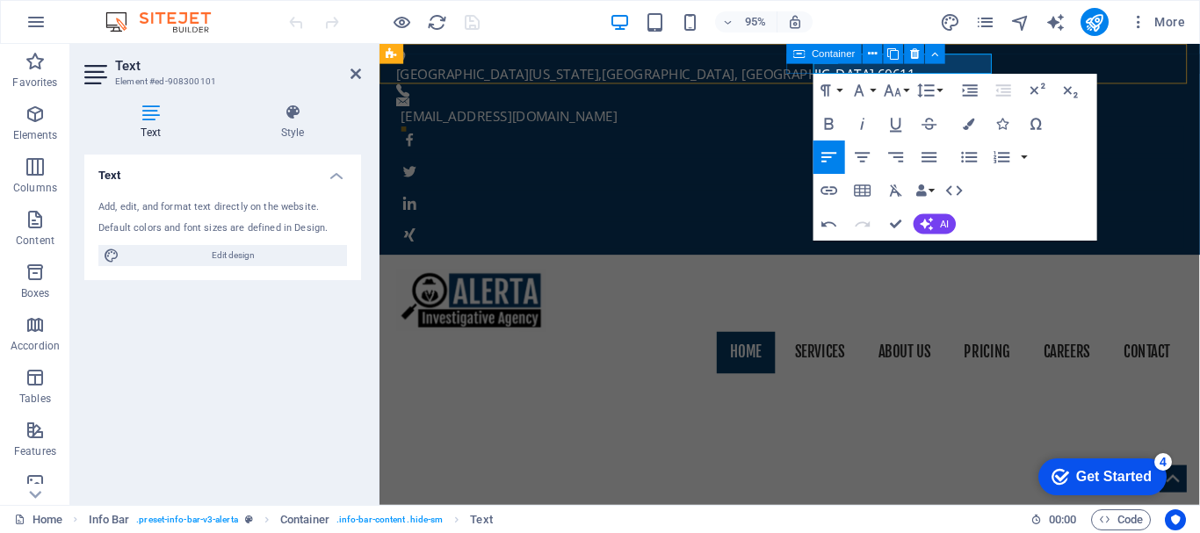
click at [802, 69] on div "[GEOGRAPHIC_DATA][US_STATE] ​[EMAIL_ADDRESS][DOMAIN_NAME]" at bounding box center [812, 155] width 864 height 222
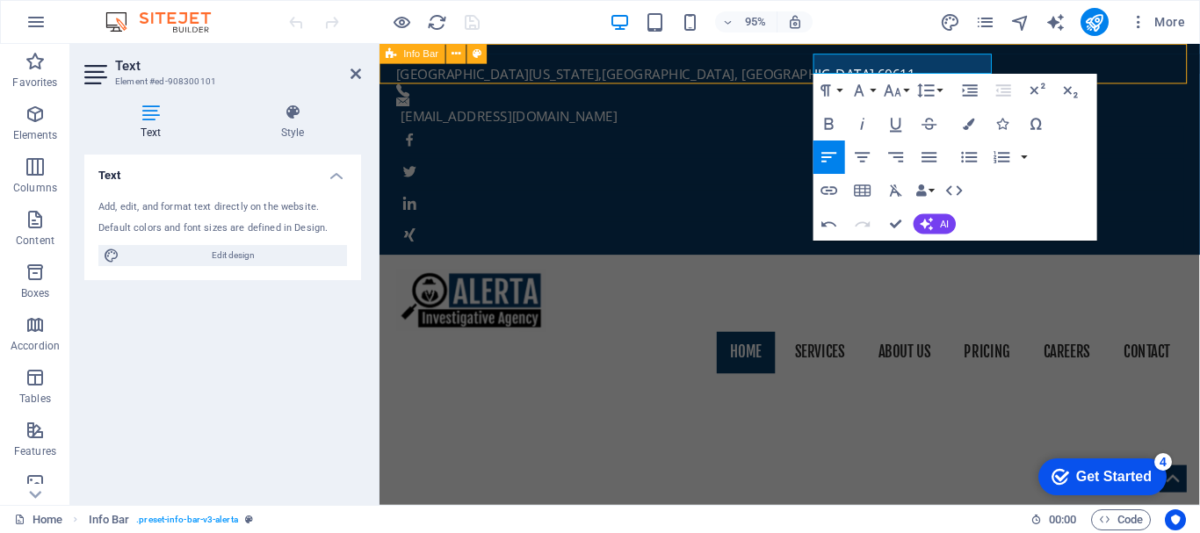
click at [1089, 110] on div "[EMAIL_ADDRESS][DOMAIN_NAME]" at bounding box center [807, 120] width 810 height 21
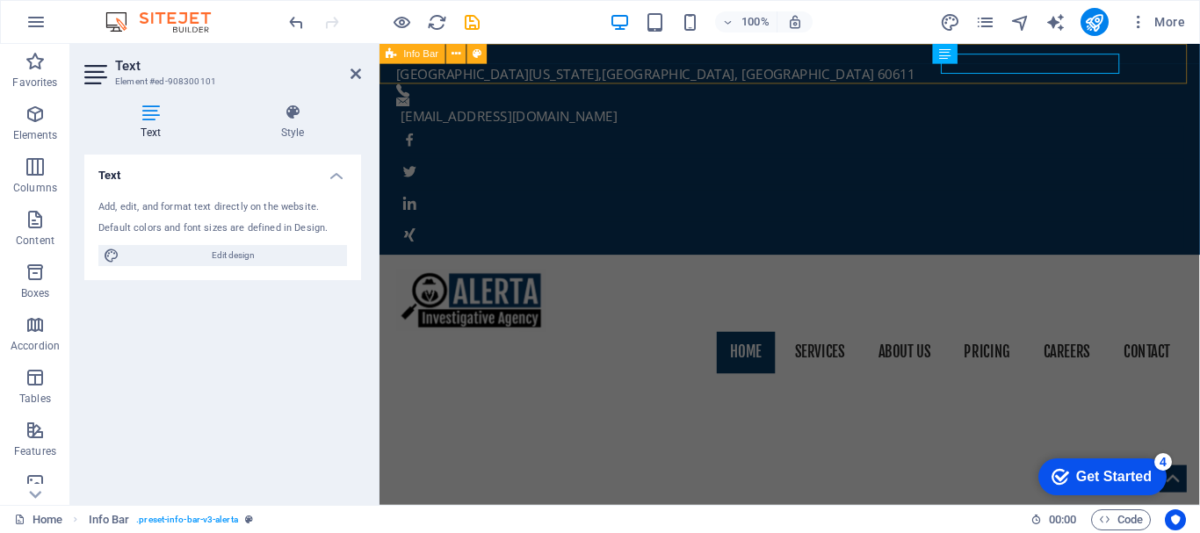
click at [799, 69] on div "[GEOGRAPHIC_DATA][US_STATE] [EMAIL_ADDRESS][DOMAIN_NAME]" at bounding box center [812, 155] width 864 height 222
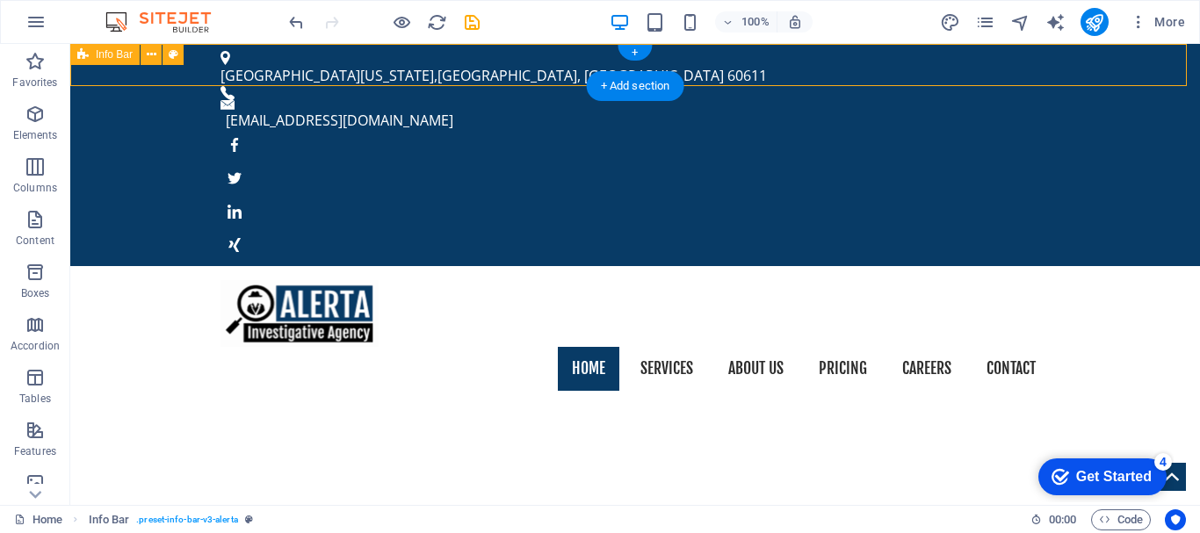
click at [1114, 79] on div "[GEOGRAPHIC_DATA][US_STATE] [EMAIL_ADDRESS][DOMAIN_NAME]" at bounding box center [635, 155] width 1130 height 222
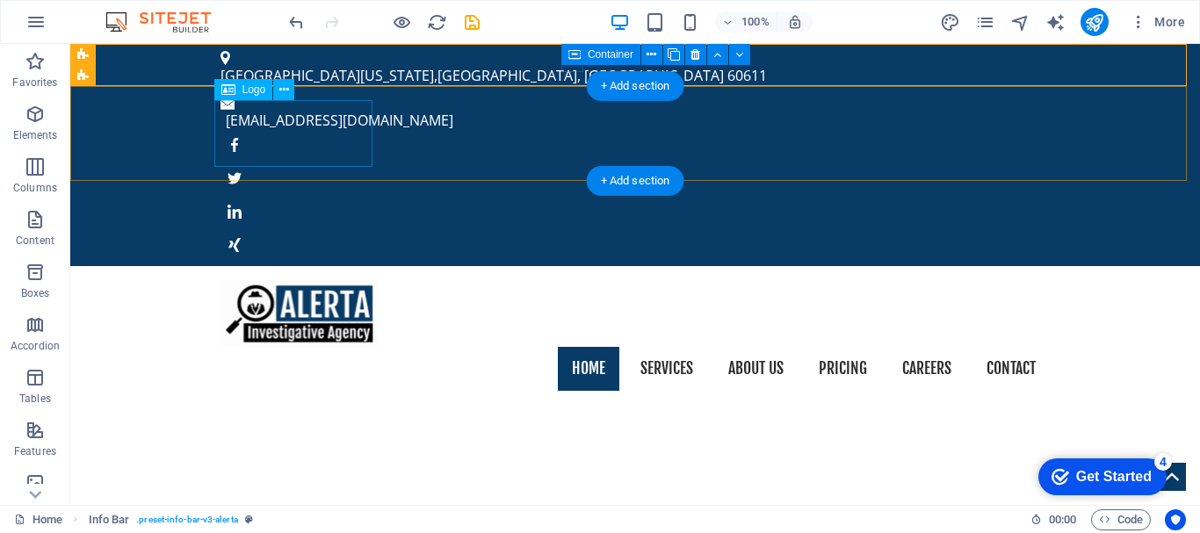
click at [315, 280] on div at bounding box center [635, 313] width 829 height 67
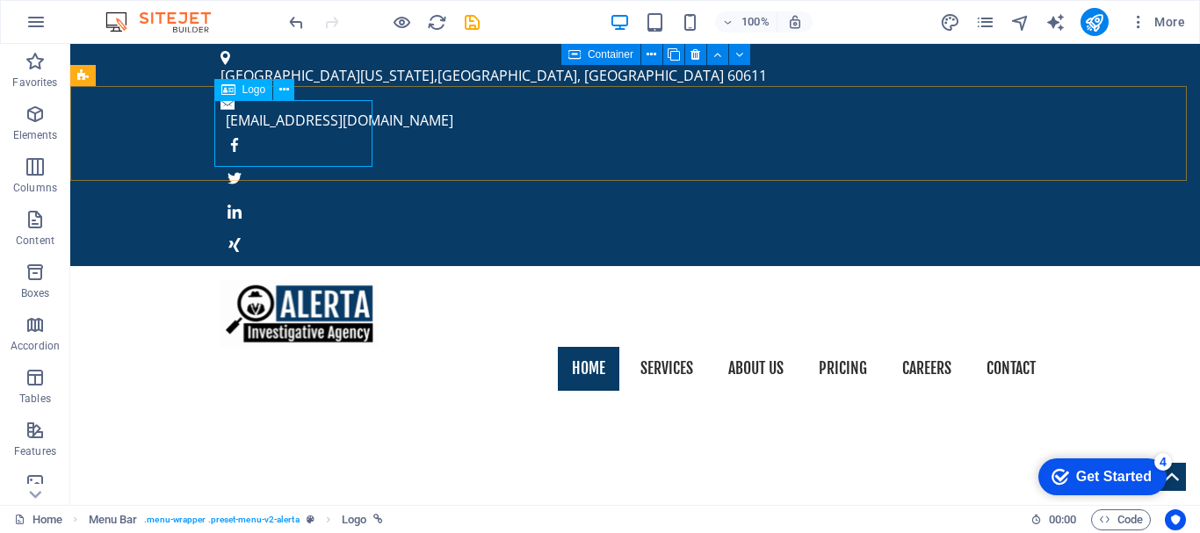
click at [251, 100] on div "Logo" at bounding box center [260, 90] width 92 height 22
click at [266, 280] on div at bounding box center [635, 313] width 829 height 67
select select "px"
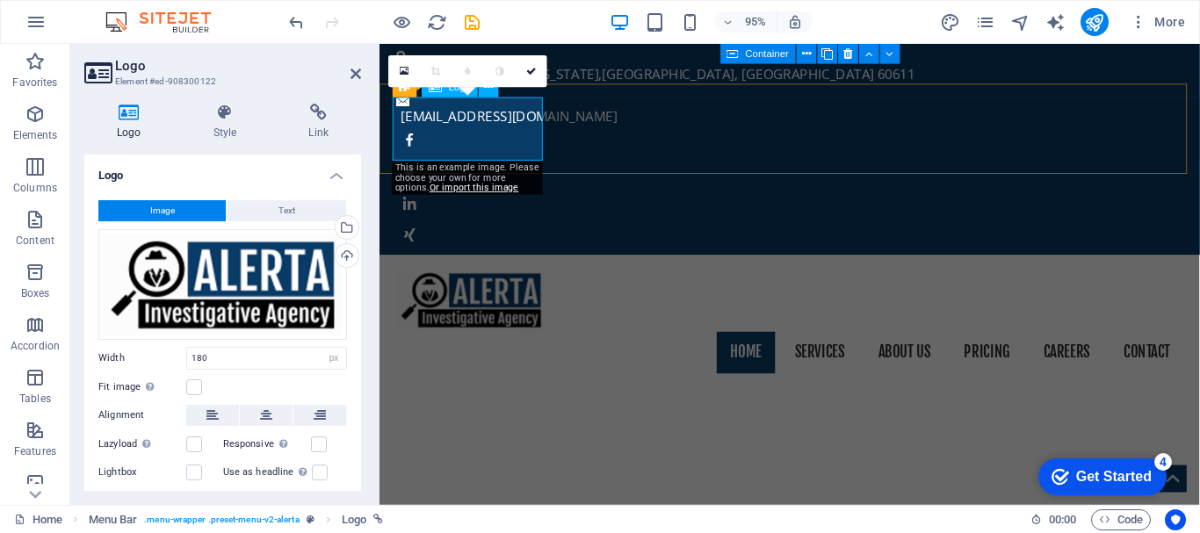
click at [476, 280] on div at bounding box center [811, 313] width 829 height 67
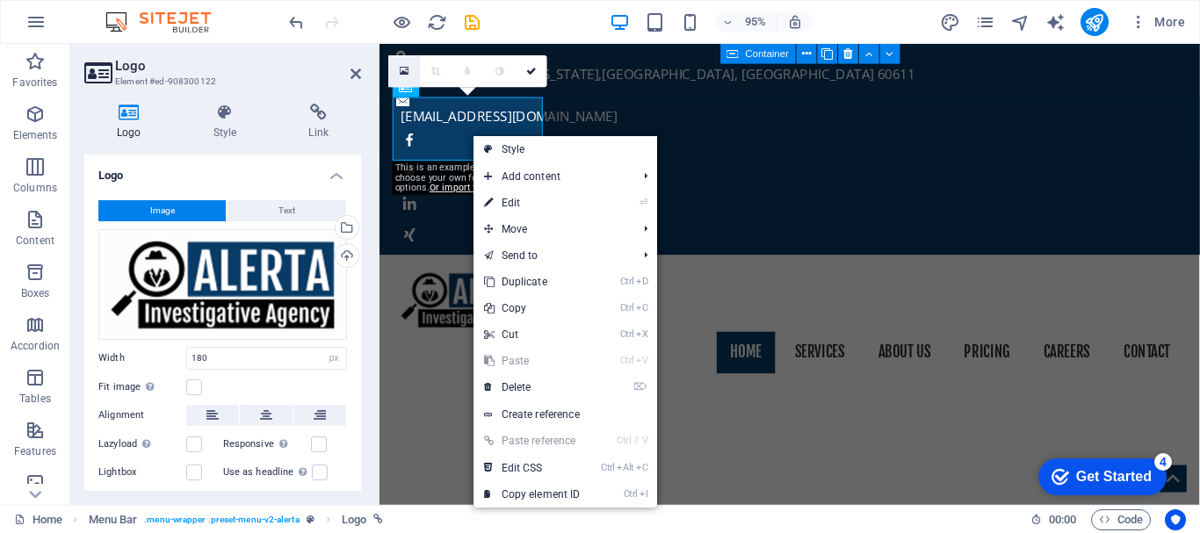
click at [408, 78] on link at bounding box center [404, 71] width 32 height 32
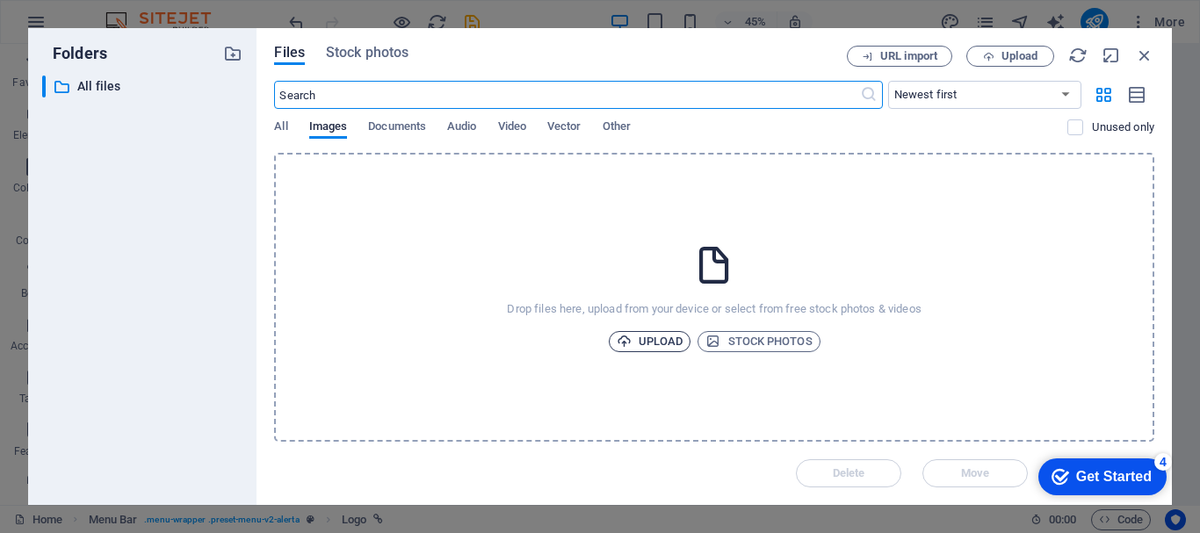
click at [653, 342] on span "Upload" at bounding box center [650, 341] width 67 height 21
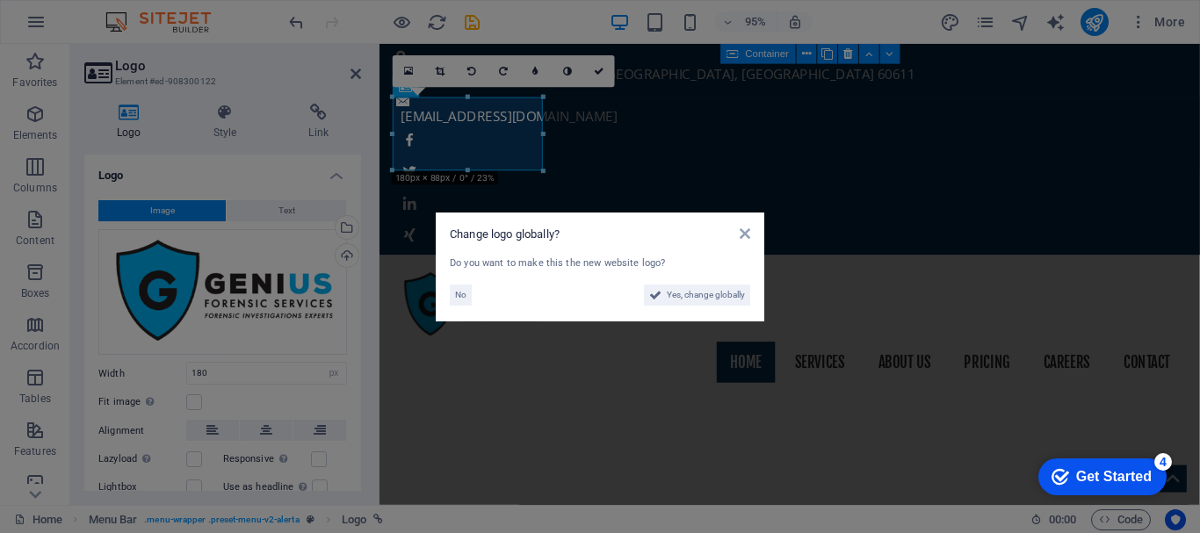
click at [596, 150] on aside "Change logo globally? Do you want to make this the new website logo? No Yes, ch…" at bounding box center [600, 266] width 1200 height 533
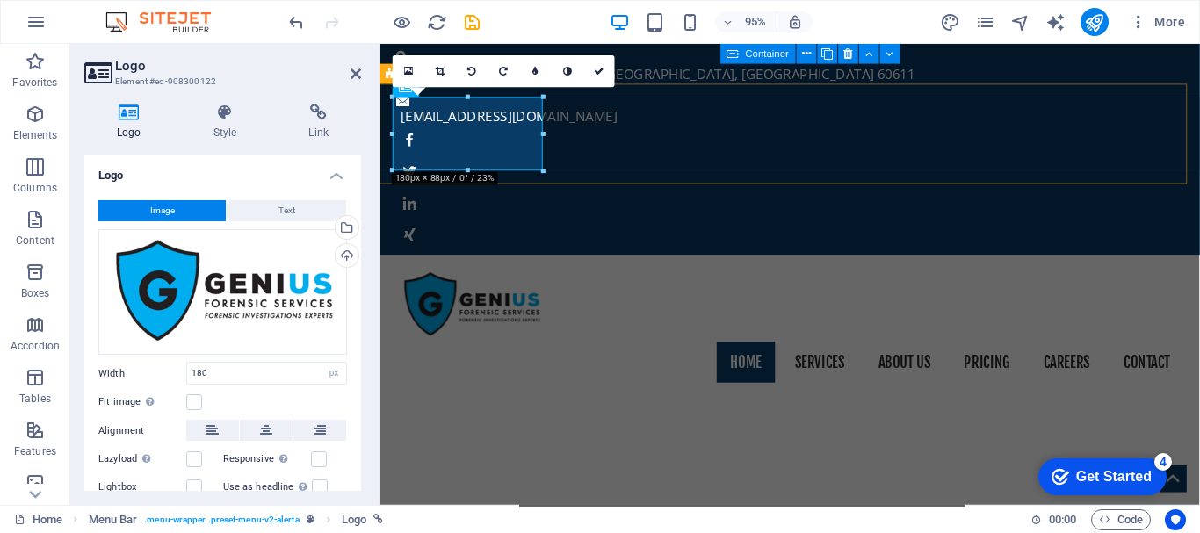
click at [606, 266] on div "Home Services About us Pricing Careers Contact" at bounding box center [812, 340] width 864 height 149
select select "header"
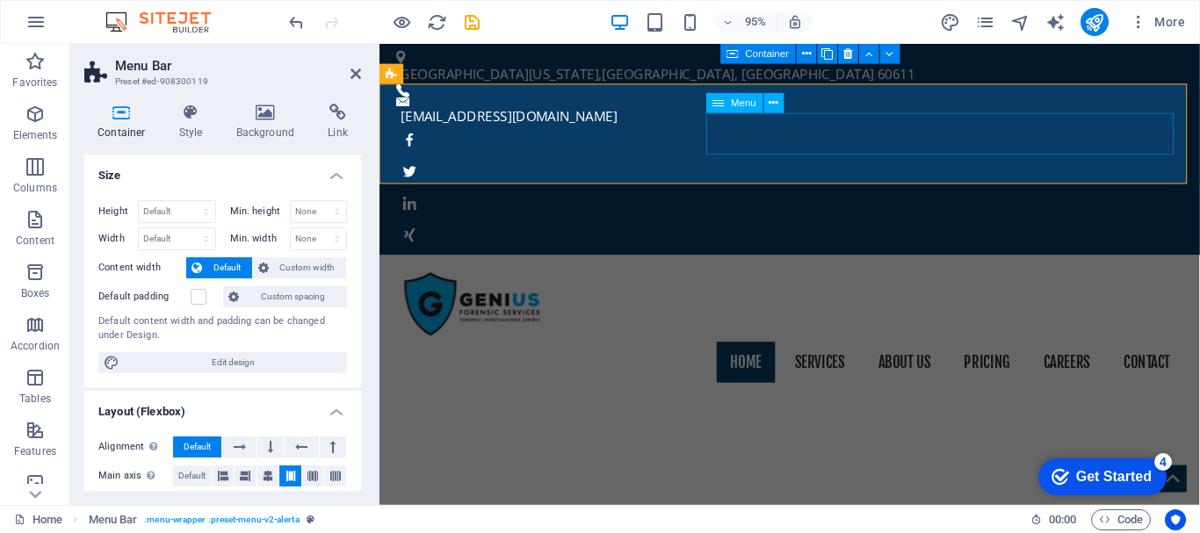
click at [735, 358] on nav "Home Services About us Pricing Careers Contact" at bounding box center [811, 380] width 829 height 44
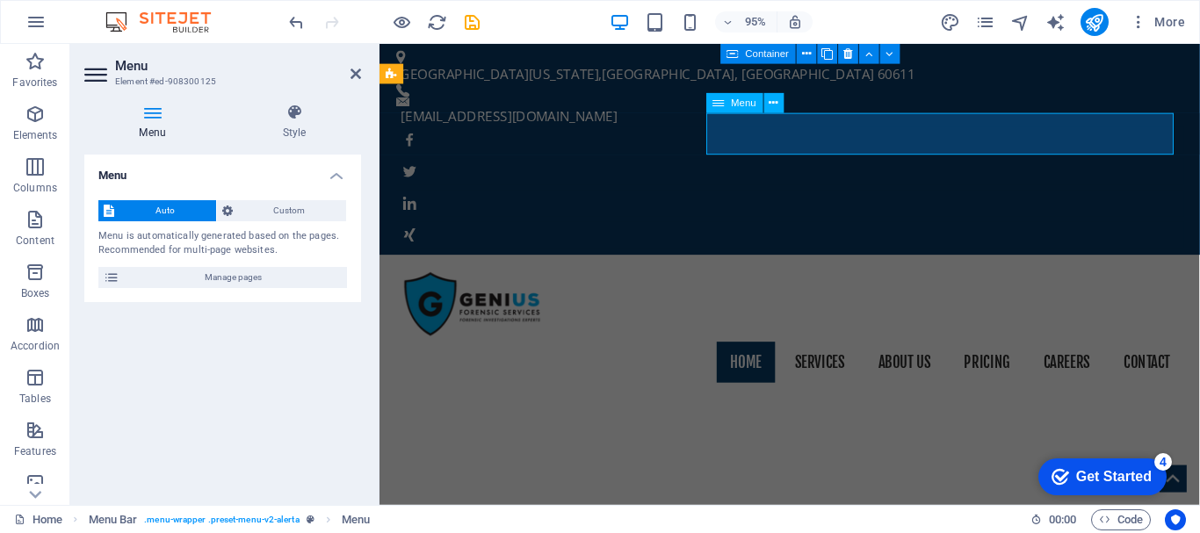
click at [735, 358] on nav "Home Services About us Pricing Careers Contact" at bounding box center [811, 380] width 829 height 44
click at [735, 266] on div "Home Services About us Pricing Careers Contact" at bounding box center [812, 340] width 864 height 149
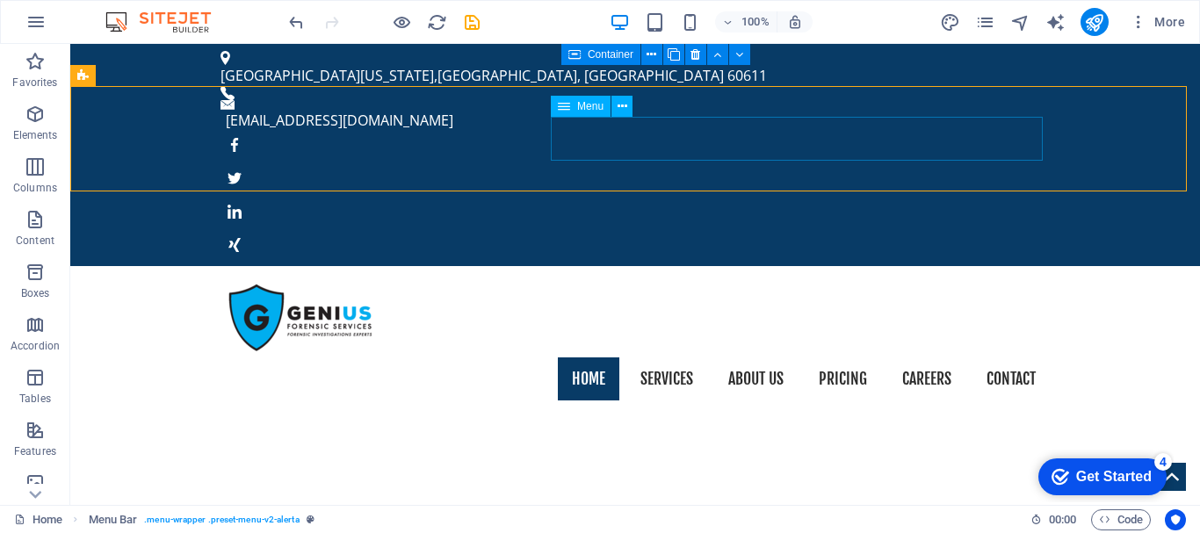
click at [565, 111] on icon at bounding box center [564, 106] width 12 height 21
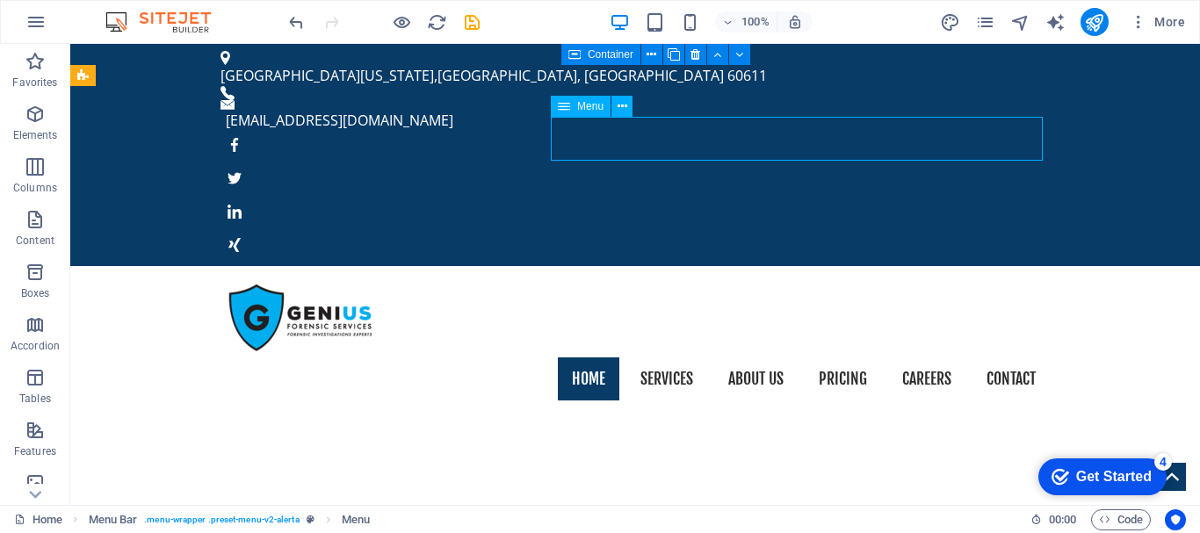
click at [565, 111] on icon at bounding box center [564, 106] width 12 height 21
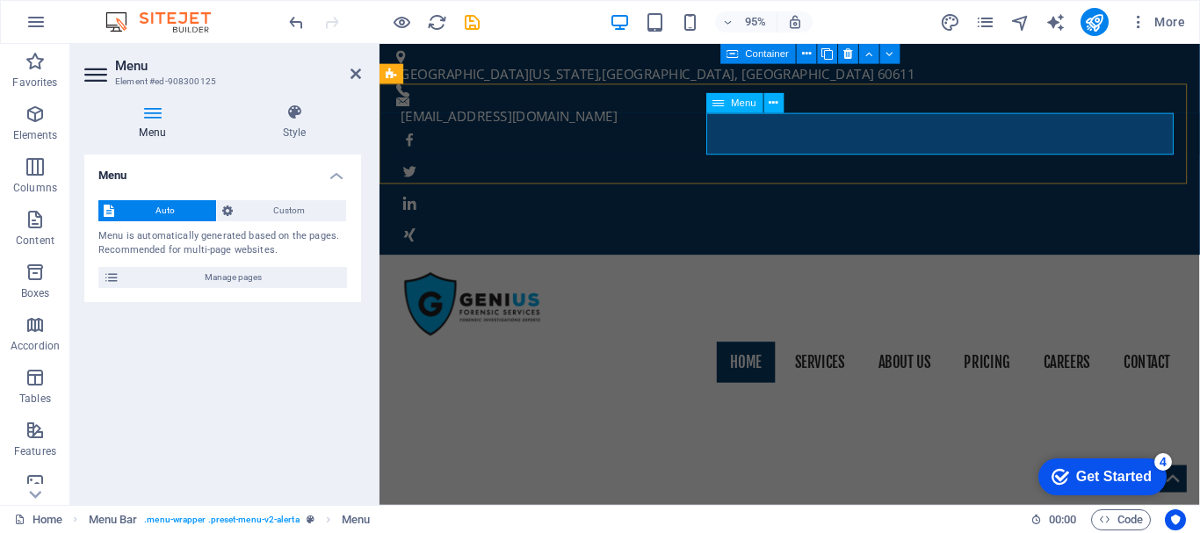
click at [720, 109] on icon at bounding box center [718, 103] width 11 height 20
click at [720, 104] on icon at bounding box center [718, 103] width 11 height 20
click at [312, 116] on icon at bounding box center [295, 113] width 134 height 18
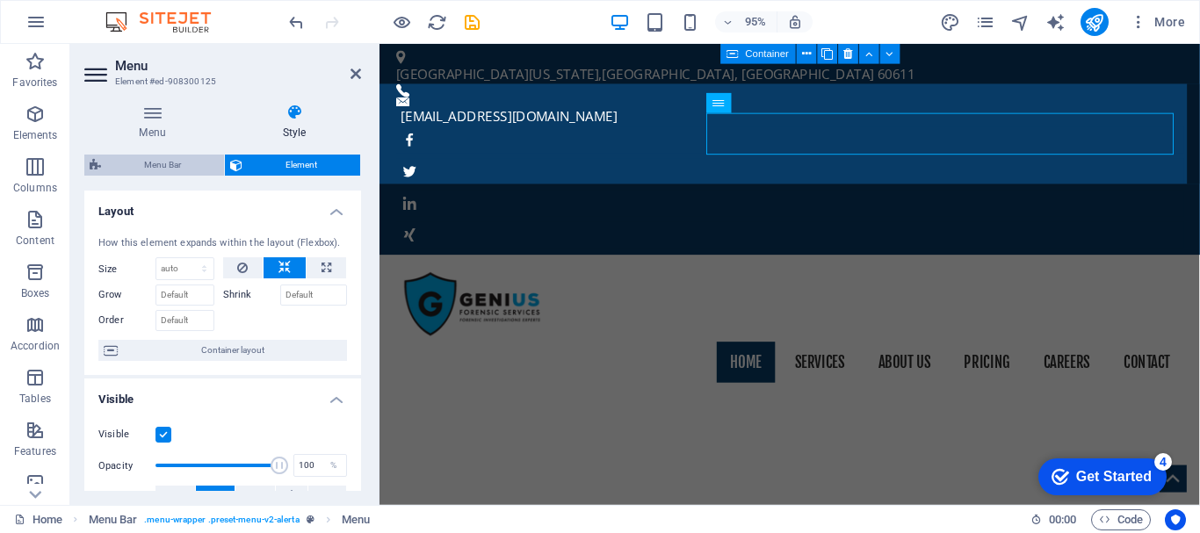
click at [150, 163] on span "Menu Bar" at bounding box center [162, 165] width 112 height 21
select select "rem"
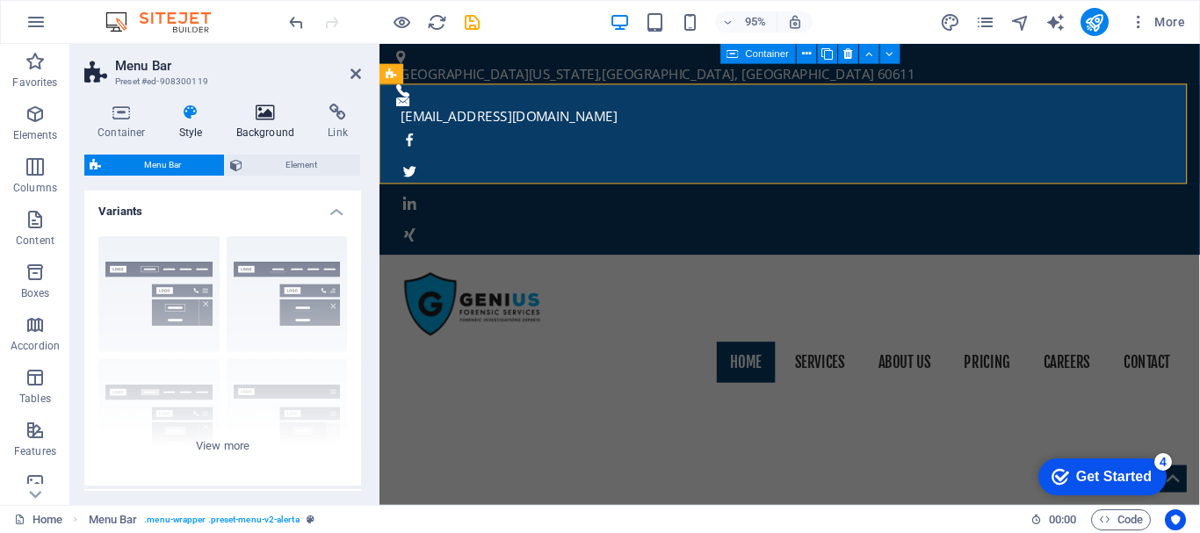
click at [264, 129] on h4 "Background" at bounding box center [269, 122] width 92 height 37
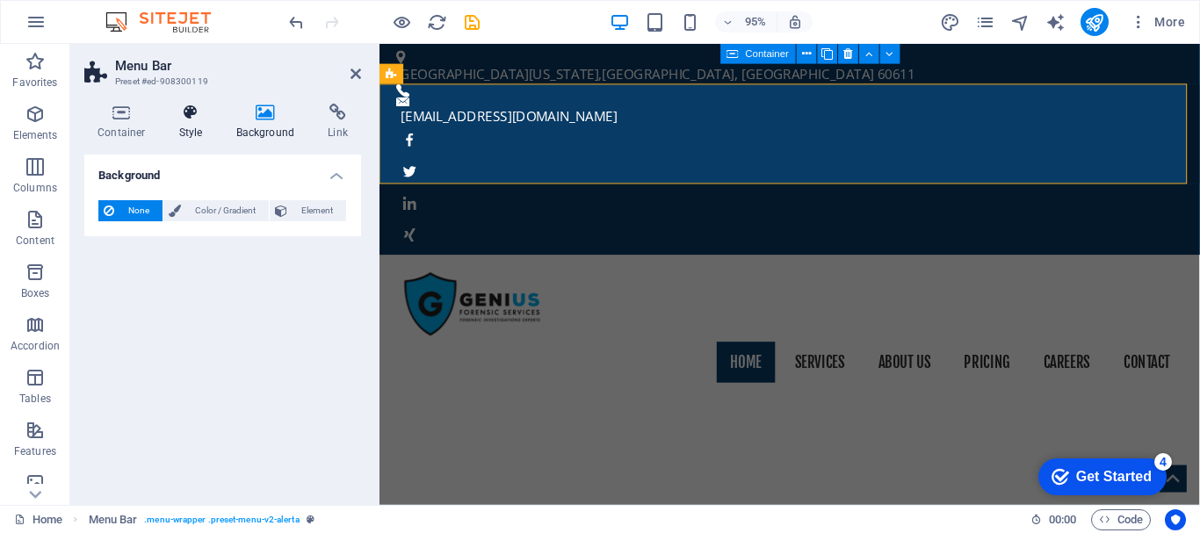
click at [188, 119] on icon at bounding box center [191, 113] width 50 height 18
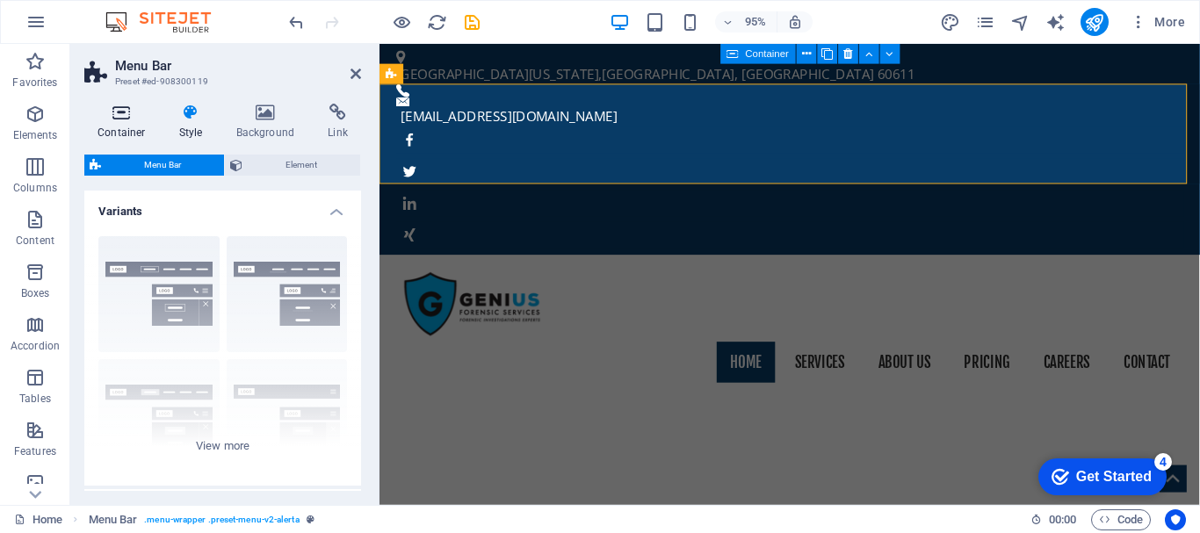
click at [119, 115] on icon at bounding box center [121, 113] width 75 height 18
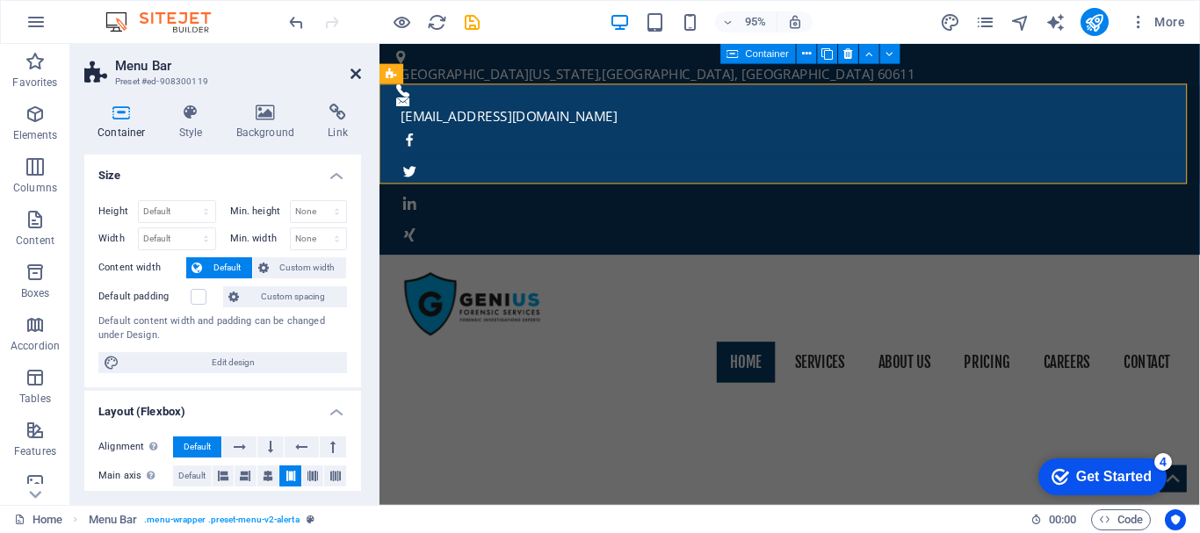
click at [352, 68] on icon at bounding box center [356, 74] width 11 height 14
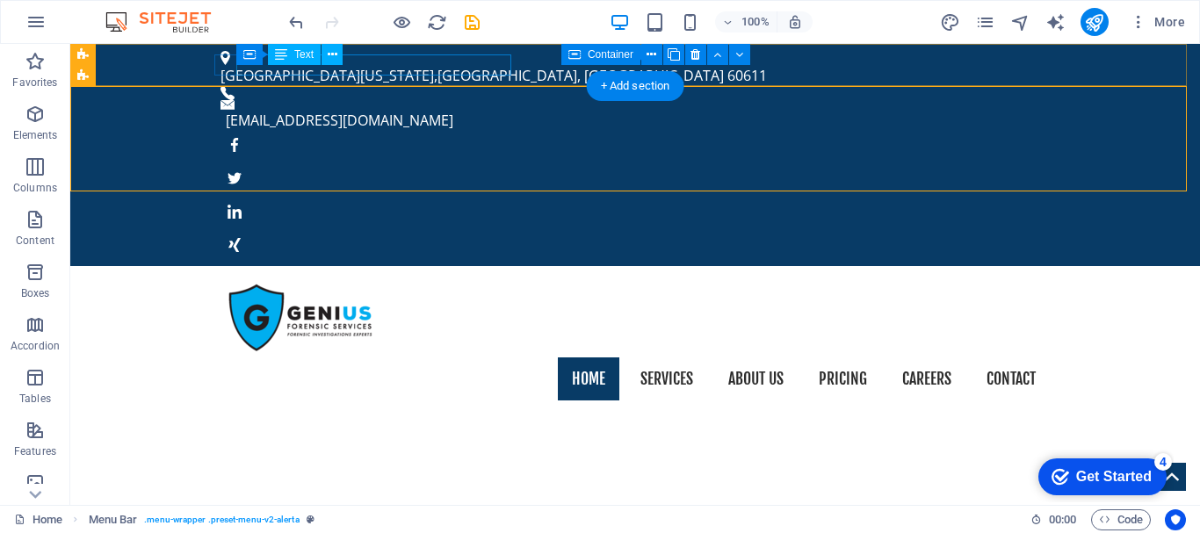
click at [394, 69] on div "[GEOGRAPHIC_DATA][US_STATE]" at bounding box center [628, 75] width 815 height 21
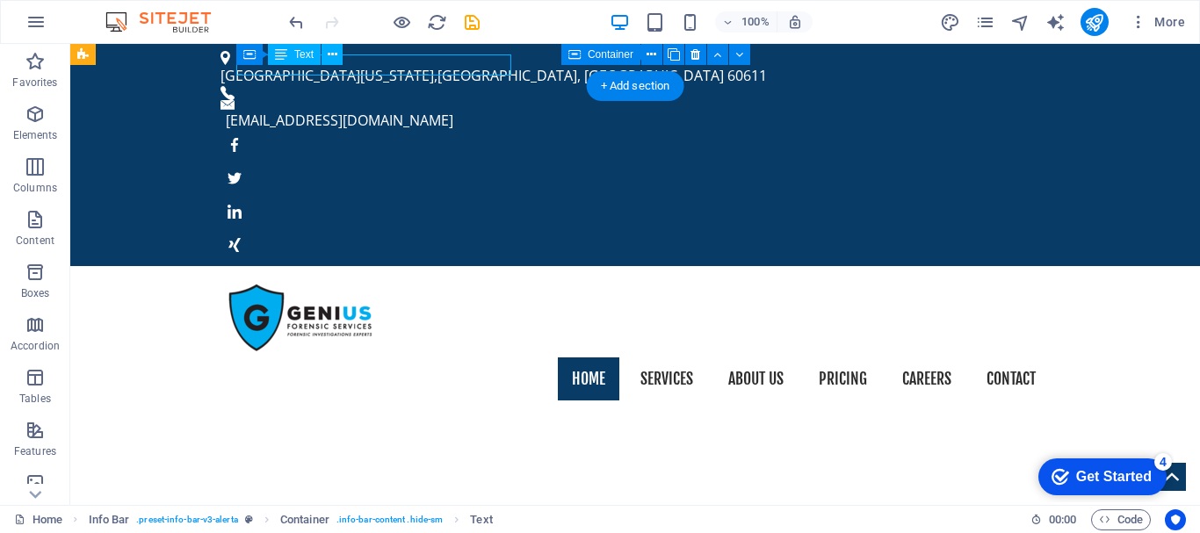
click at [359, 67] on div "[GEOGRAPHIC_DATA][US_STATE]" at bounding box center [628, 75] width 815 height 21
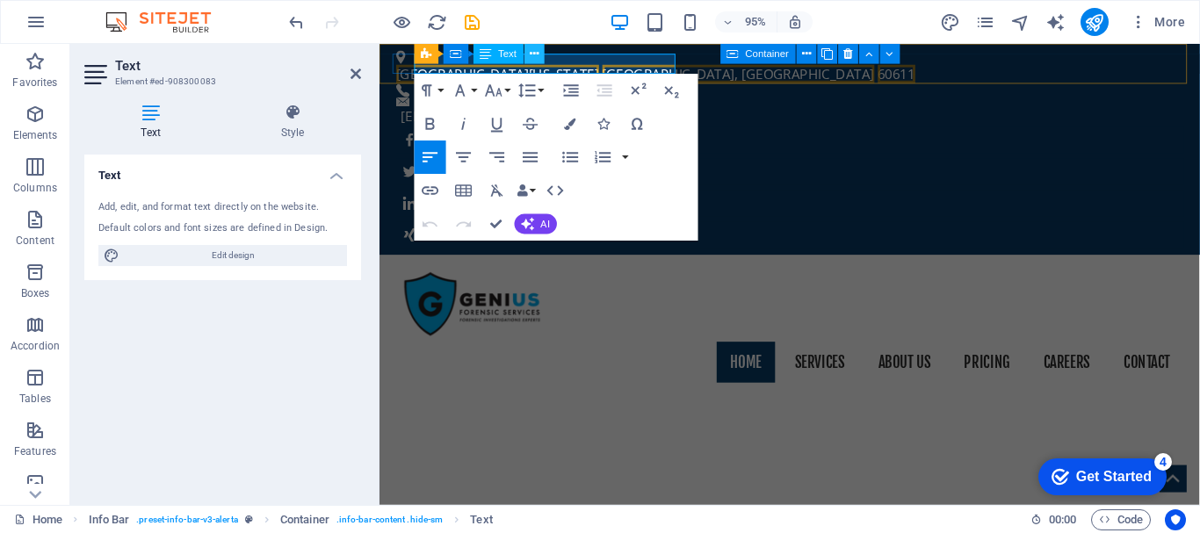
click at [543, 54] on button at bounding box center [535, 54] width 20 height 20
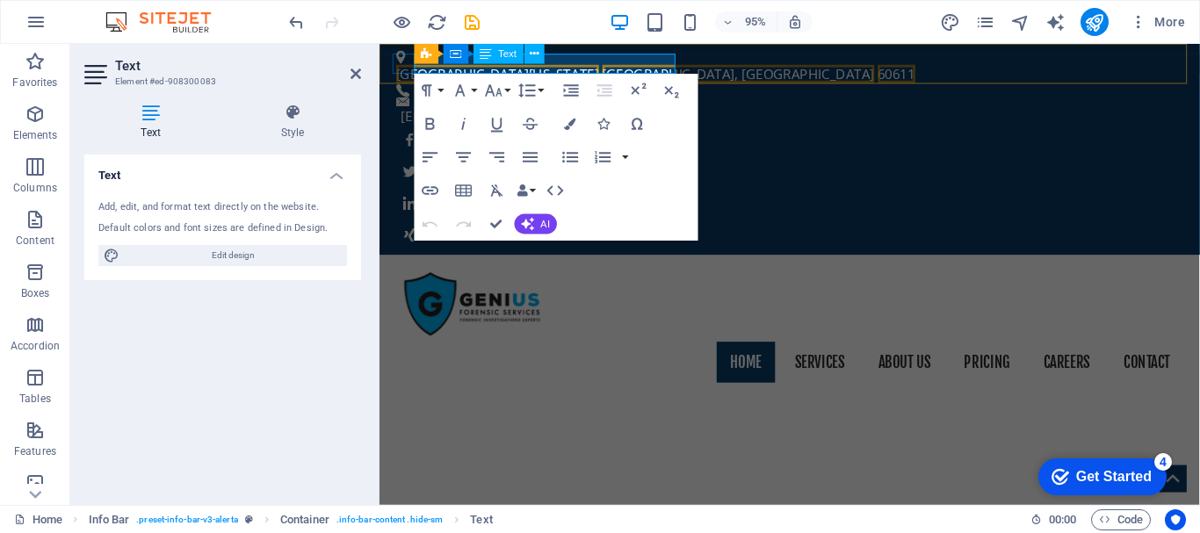
click at [615, 66] on span "[GEOGRAPHIC_DATA], [GEOGRAPHIC_DATA]" at bounding box center [757, 75] width 286 height 19
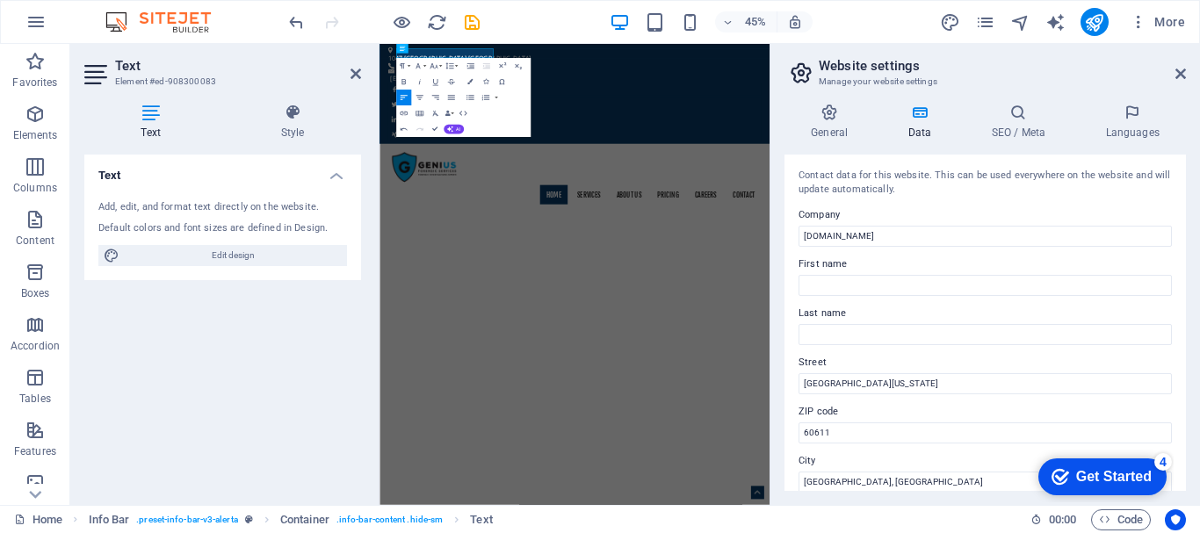
click at [861, 69] on h2 "Website settings" at bounding box center [1002, 66] width 367 height 16
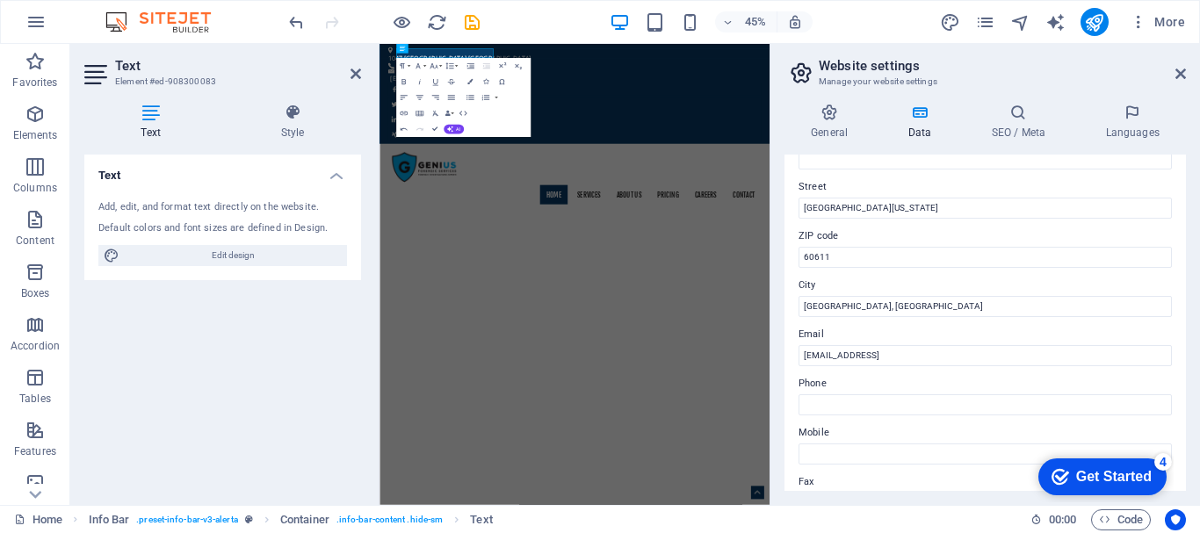
scroll to position [508, 0]
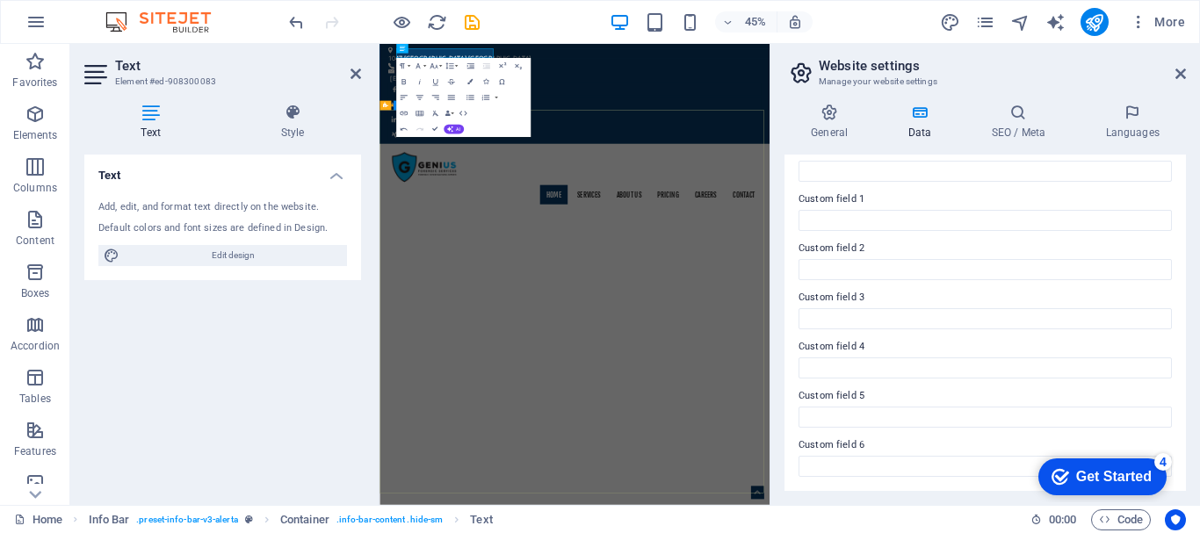
click at [1024, 358] on nav "Home Services About us Pricing Careers Contact" at bounding box center [813, 380] width 829 height 44
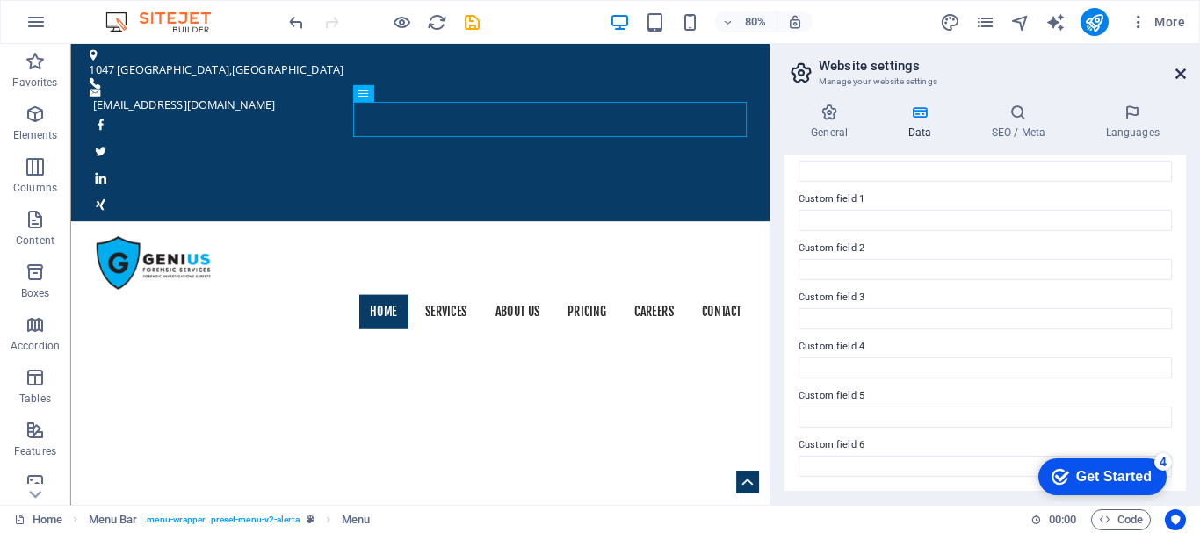
click at [1177, 75] on icon at bounding box center [1181, 74] width 11 height 14
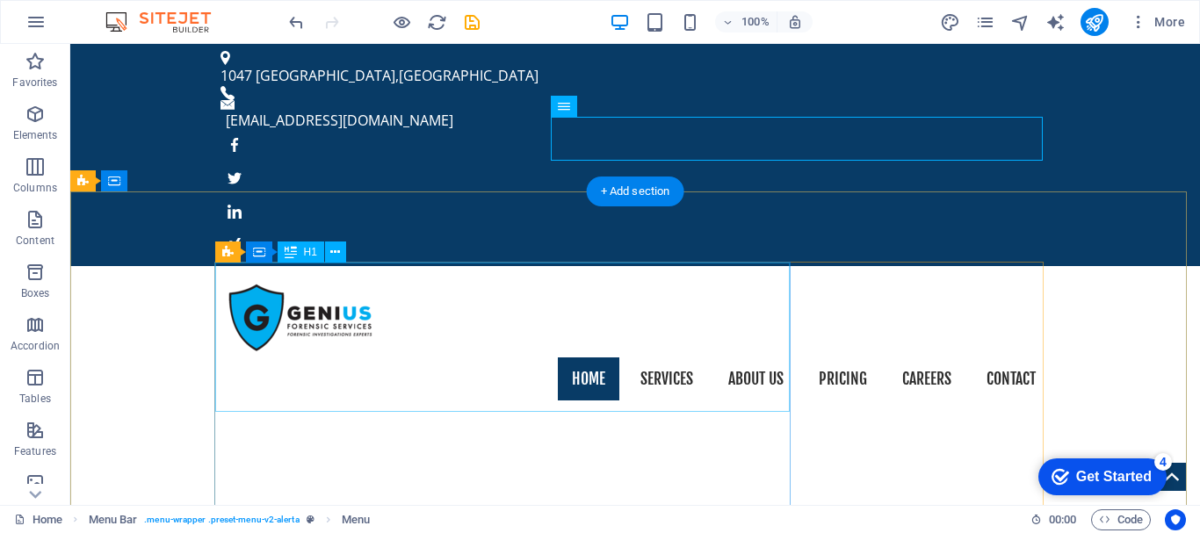
scroll to position [88, 0]
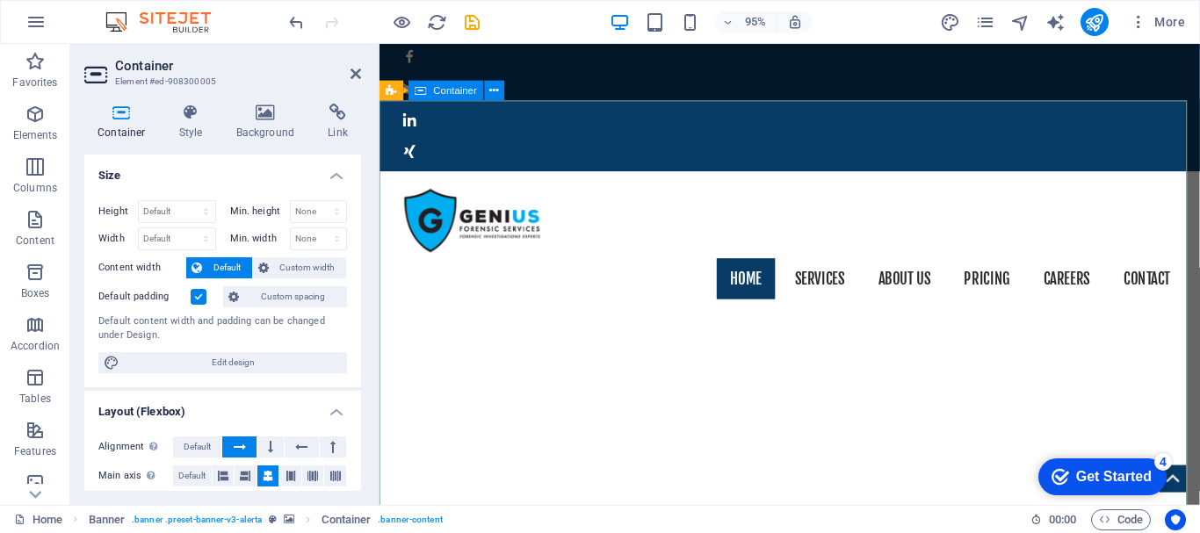
drag, startPoint x: 356, startPoint y: 74, endPoint x: 582, endPoint y: 88, distance: 227.1
click at [356, 74] on icon at bounding box center [356, 74] width 11 height 14
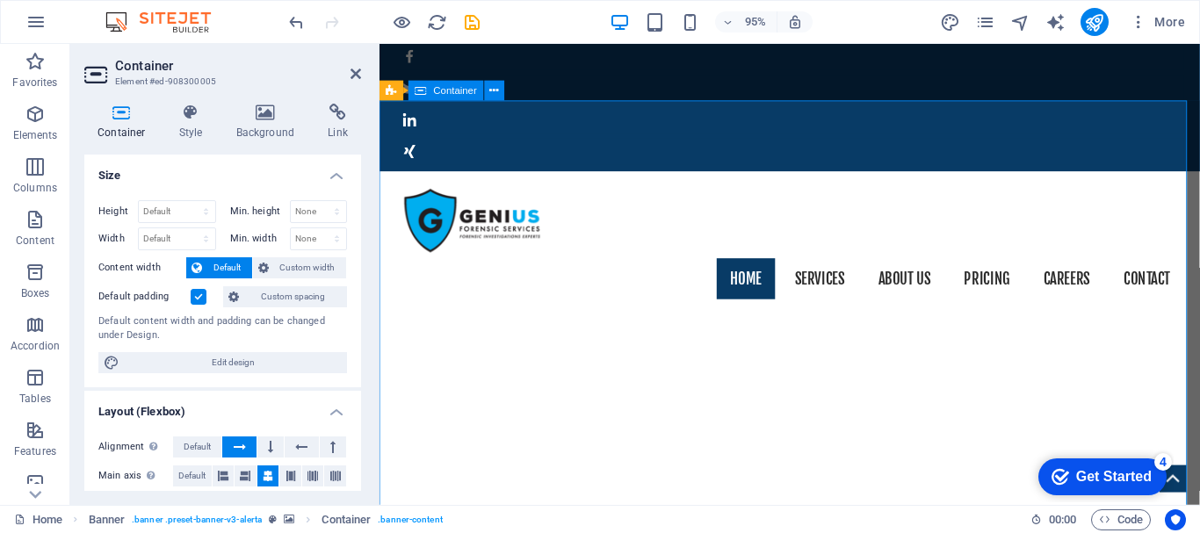
click at [351, 71] on icon at bounding box center [356, 74] width 11 height 14
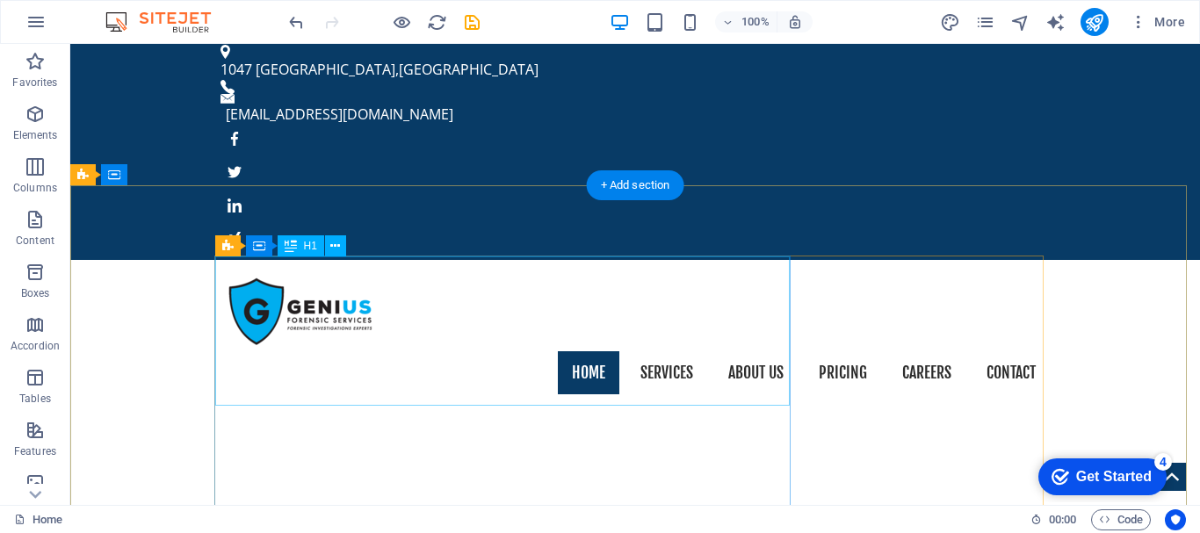
scroll to position [0, 0]
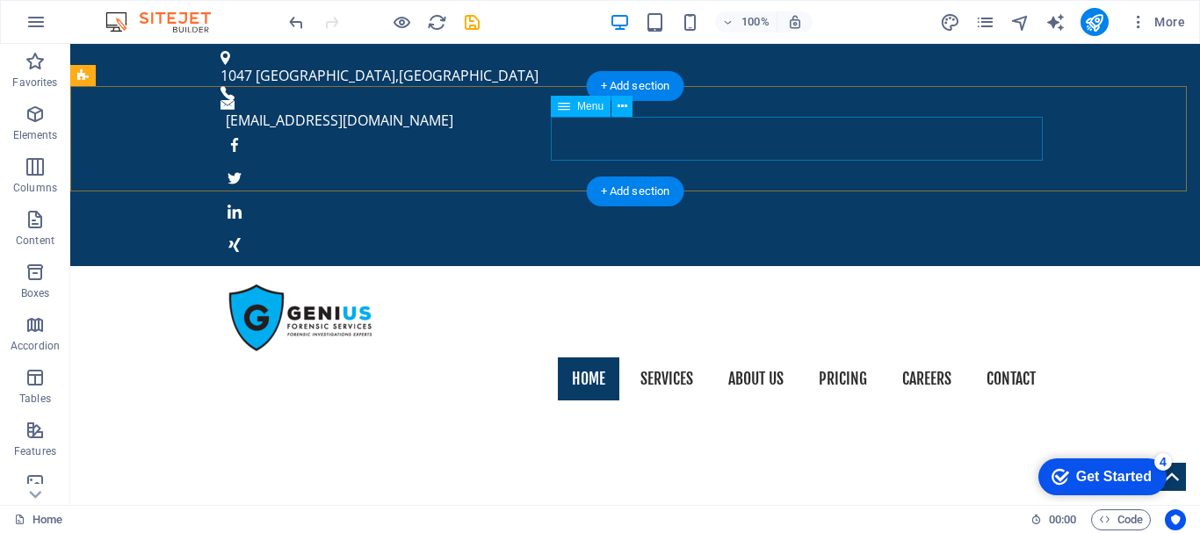
click at [655, 358] on nav "Home Services About us Pricing Careers Contact" at bounding box center [635, 380] width 829 height 44
click at [771, 358] on nav "Home Services About us Pricing Careers Contact" at bounding box center [635, 380] width 829 height 44
